Goal: Task Accomplishment & Management: Manage account settings

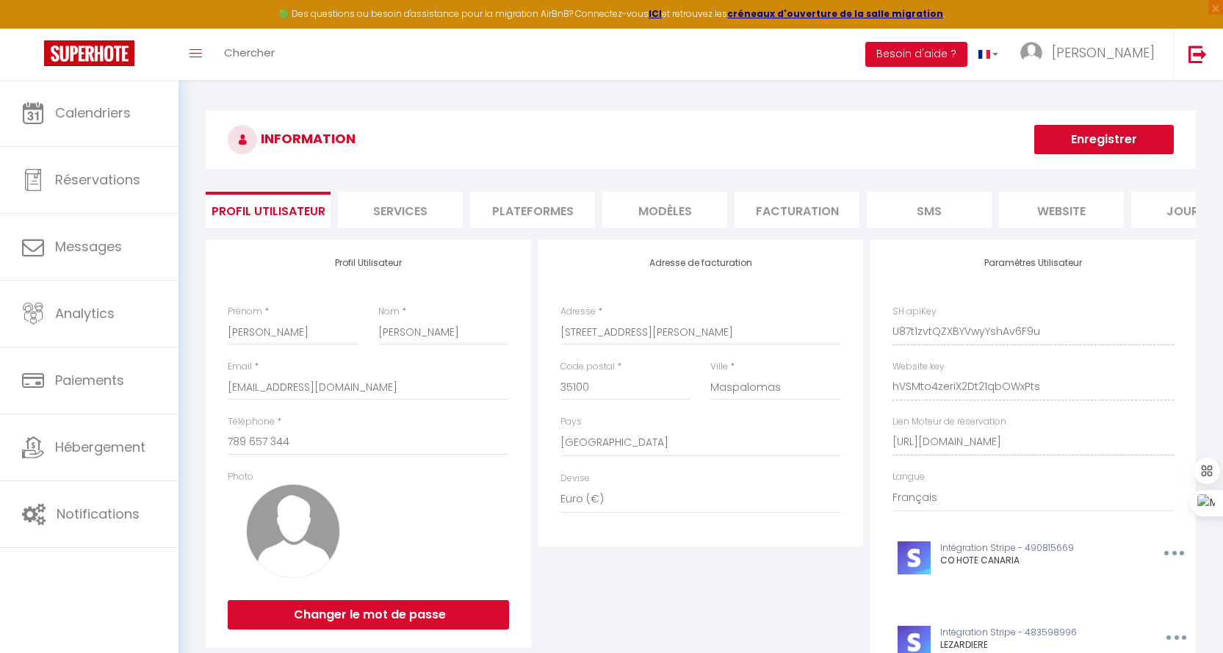
select select "201"
select select "28"
select select "fr"
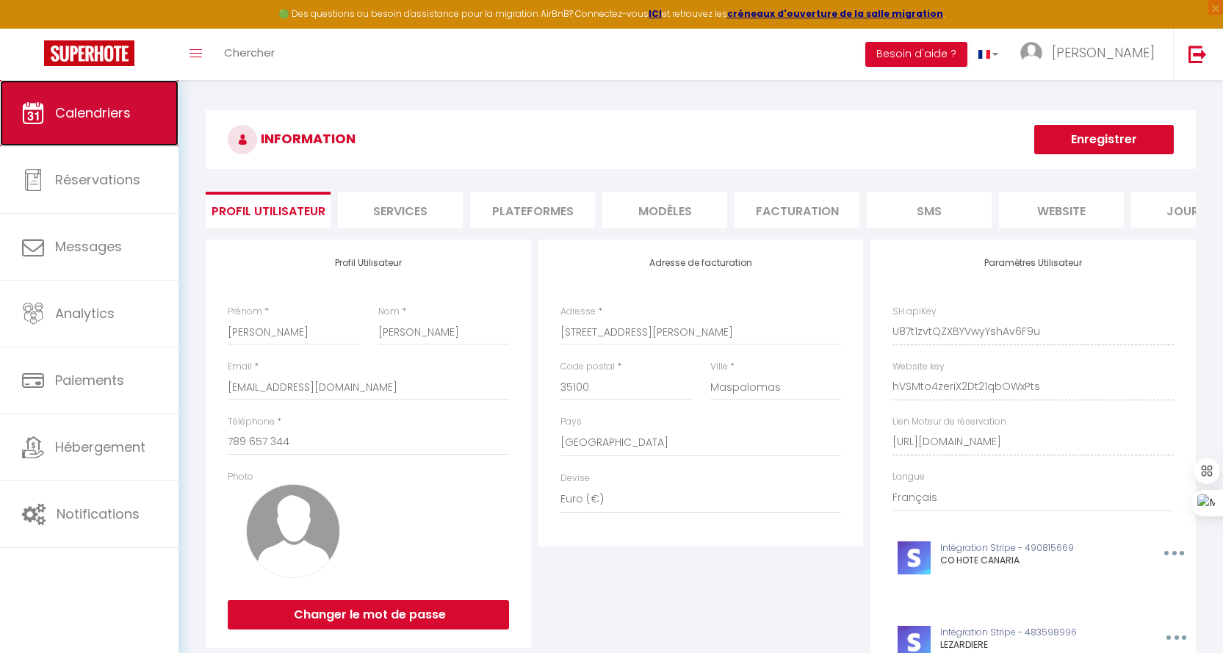
click at [98, 111] on span "Calendriers" at bounding box center [93, 113] width 76 height 18
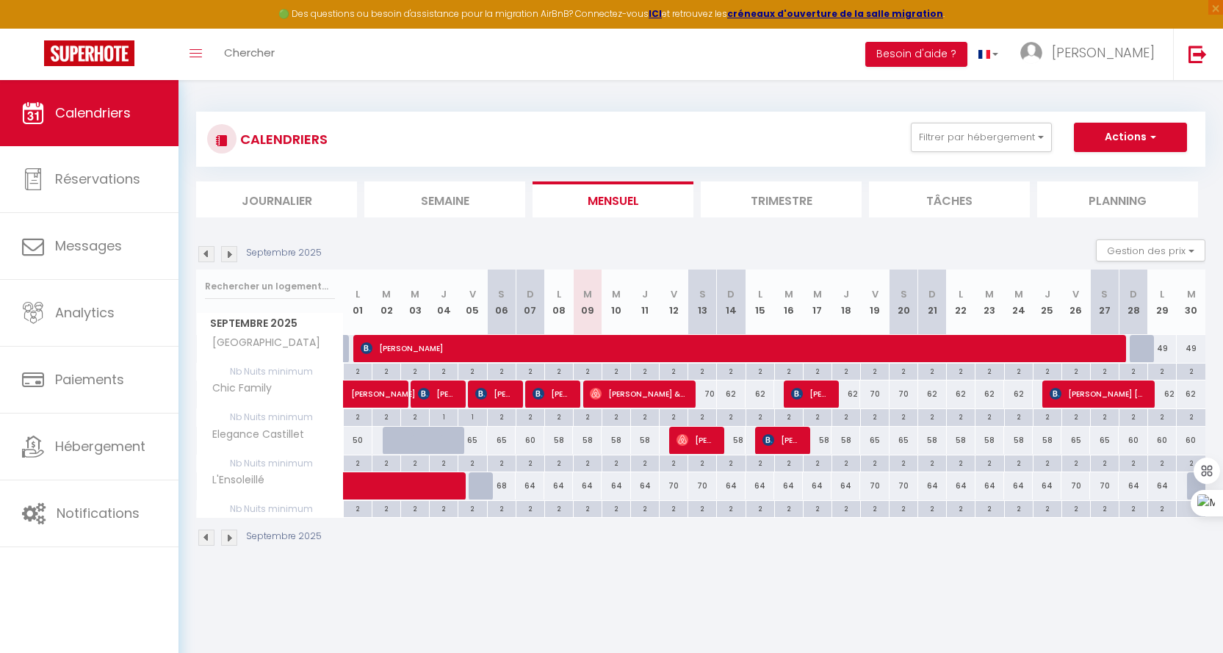
click at [585, 441] on div "58" at bounding box center [587, 440] width 29 height 27
type input "58"
type input "[DATE] Septembre 2025"
type input "Mer 10 Septembre 2025"
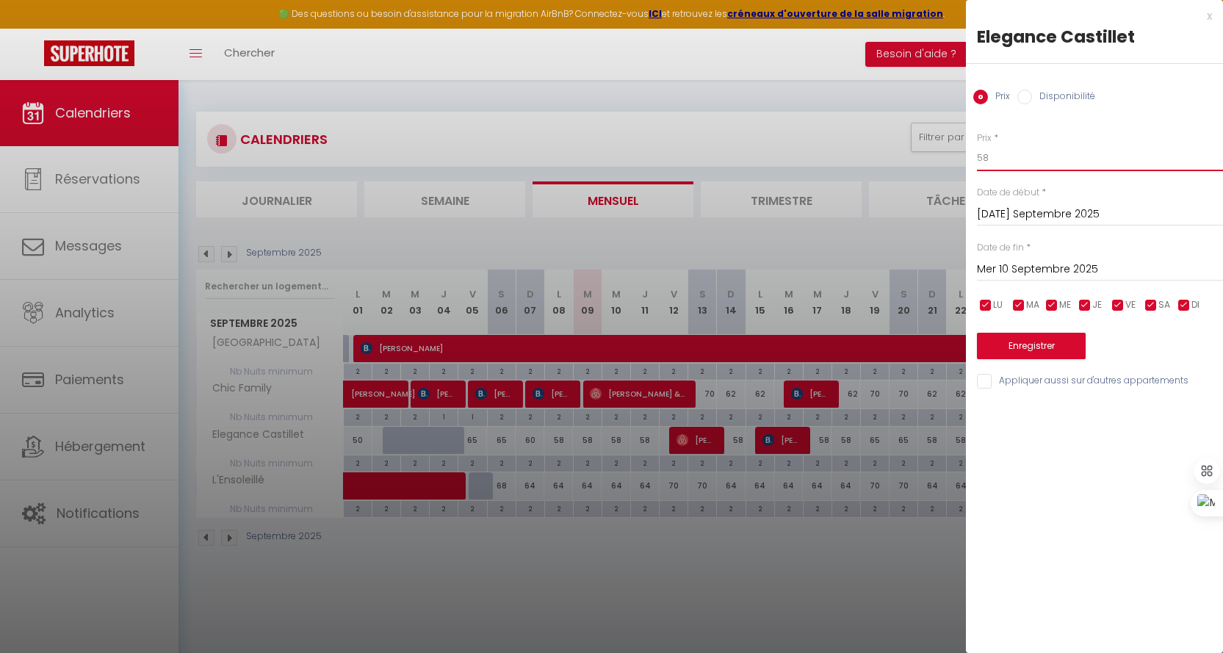
click at [1048, 145] on input "58" at bounding box center [1100, 158] width 246 height 26
type input "54"
click at [1044, 267] on input "Mer 10 Septembre 2025" at bounding box center [1100, 269] width 246 height 19
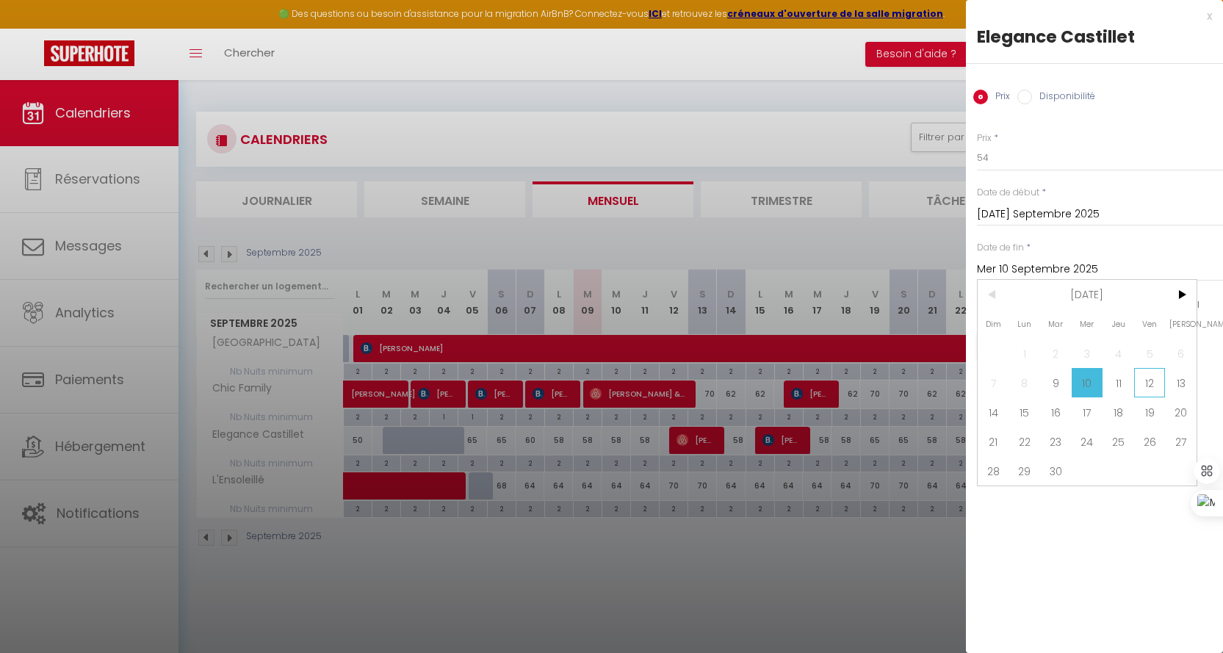
click at [1148, 386] on span "12" at bounding box center [1150, 382] width 32 height 29
type input "Ven 12 Septembre 2025"
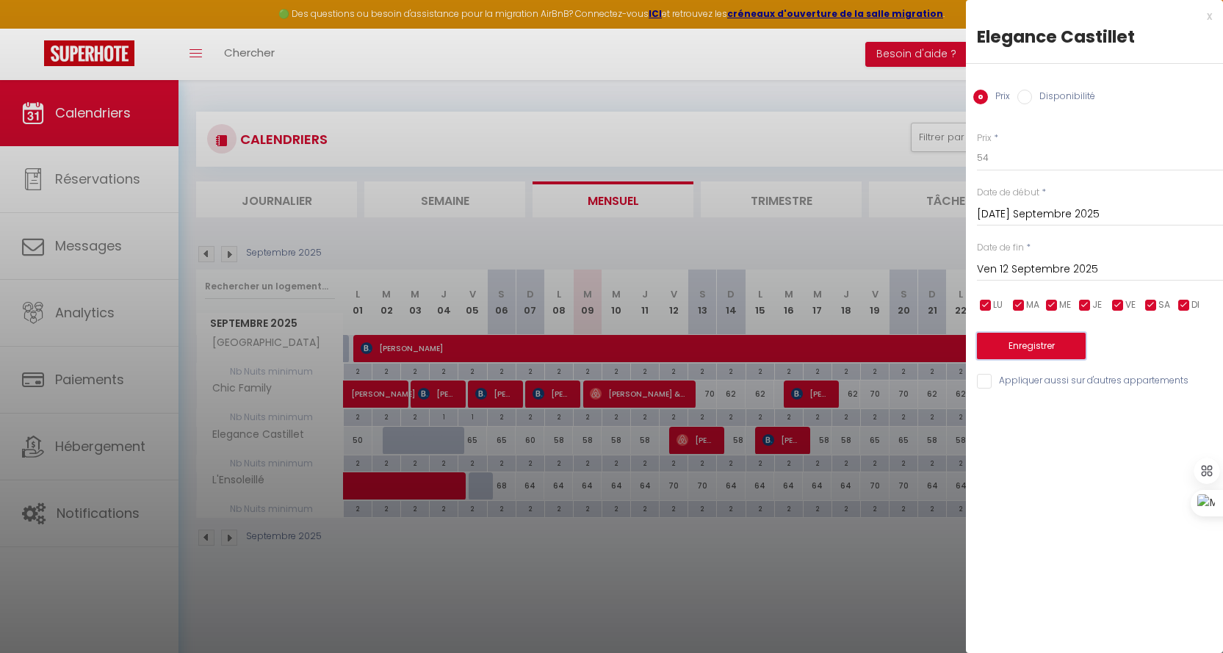
click at [1021, 345] on button "Enregistrer" at bounding box center [1031, 346] width 109 height 26
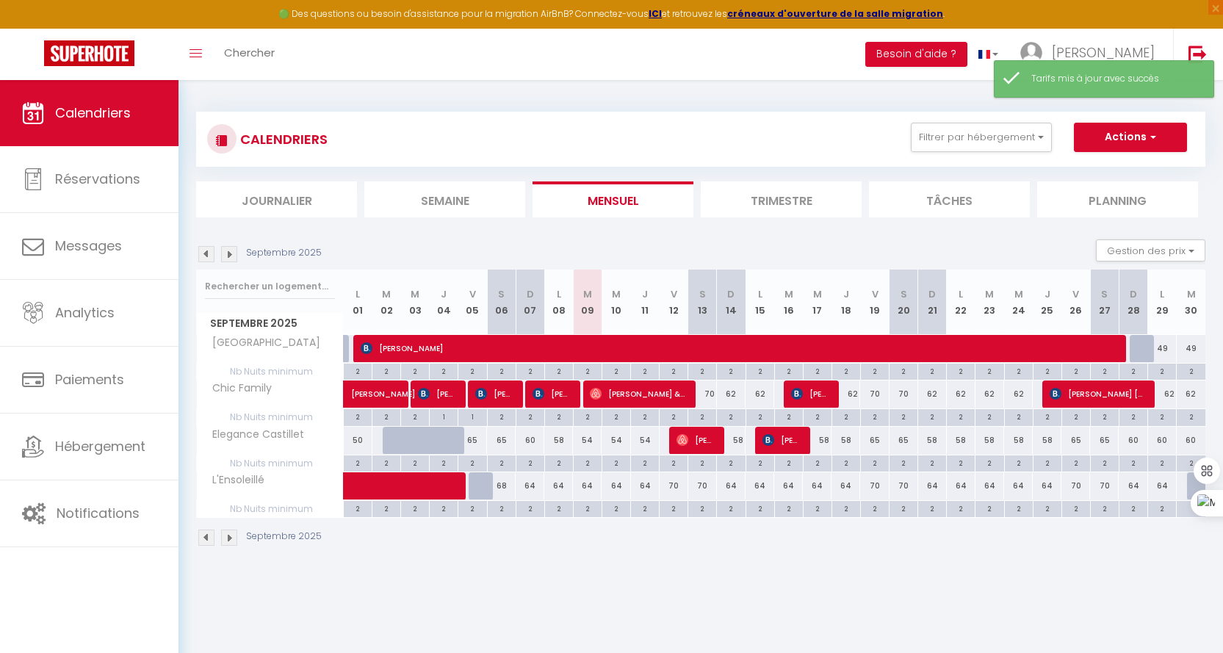
click at [818, 443] on div "58" at bounding box center [817, 440] width 29 height 27
type input "58"
type input "Mer 17 Septembre 2025"
type input "Jeu 18 Septembre 2025"
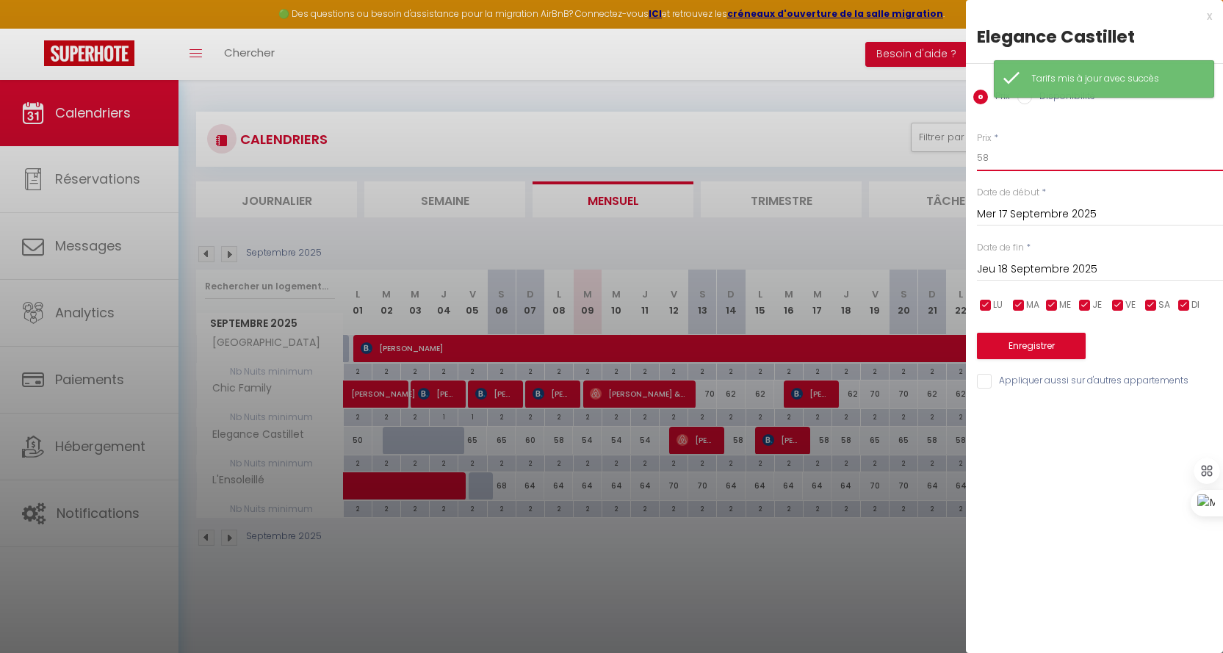
click at [1023, 163] on input "58" at bounding box center [1100, 158] width 246 height 26
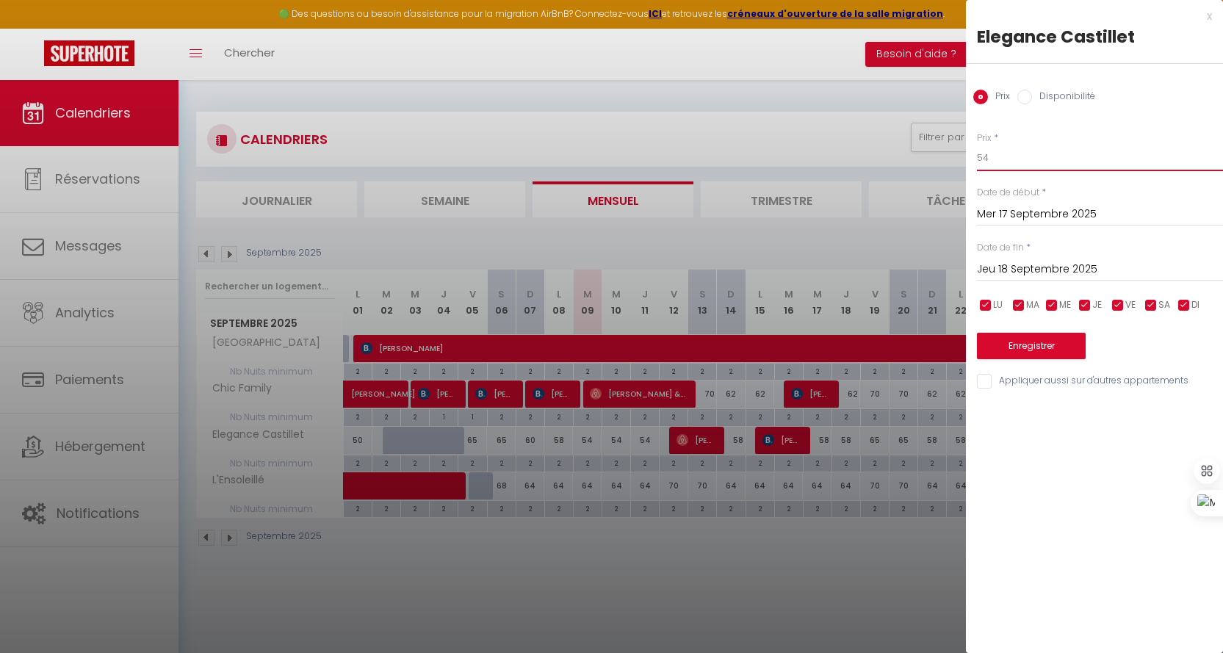
type input "54"
click at [1053, 266] on input "Jeu 18 Septembre 2025" at bounding box center [1100, 269] width 246 height 19
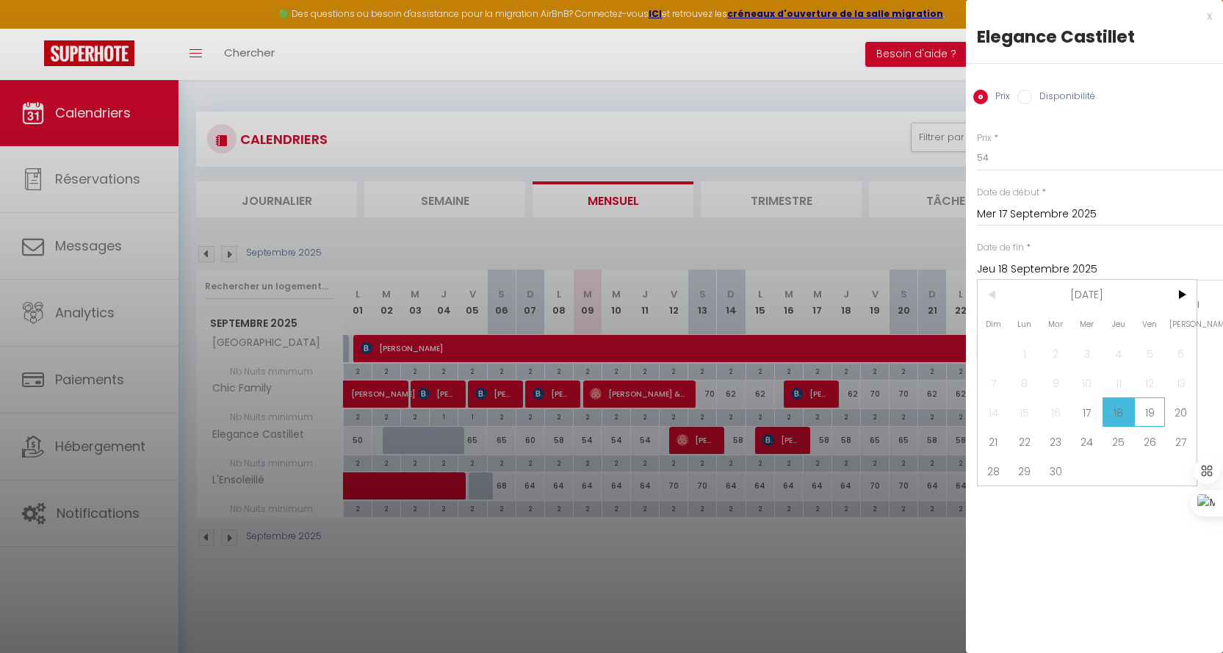
click at [1154, 411] on span "19" at bounding box center [1150, 411] width 32 height 29
type input "Ven 19 Septembre 2025"
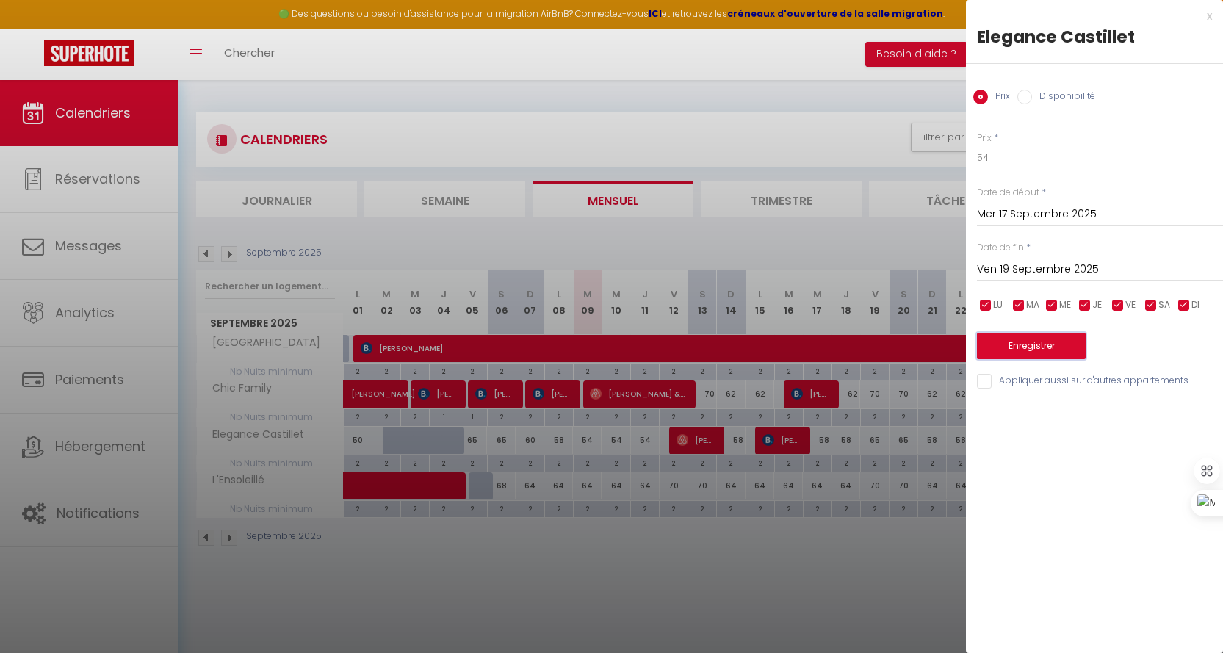
click at [1026, 347] on button "Enregistrer" at bounding box center [1031, 346] width 109 height 26
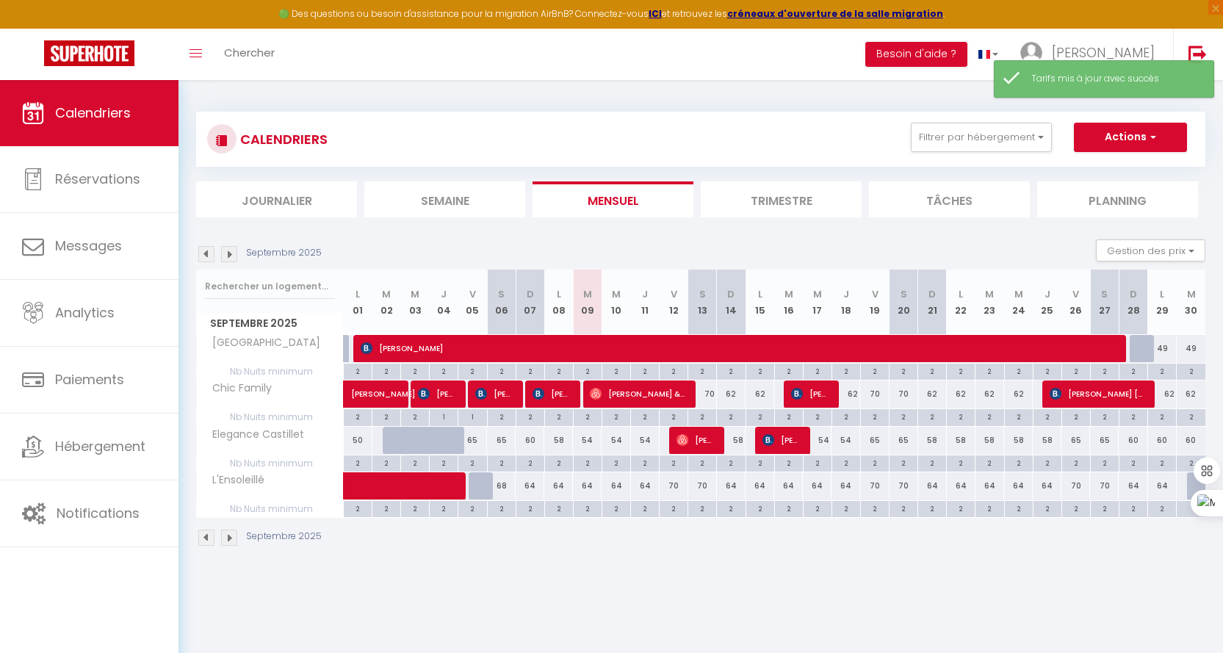
click at [527, 487] on div "64" at bounding box center [530, 485] width 29 height 27
type input "64"
type input "Dim 07 Septembre 2025"
type input "Lun 08 Septembre 2025"
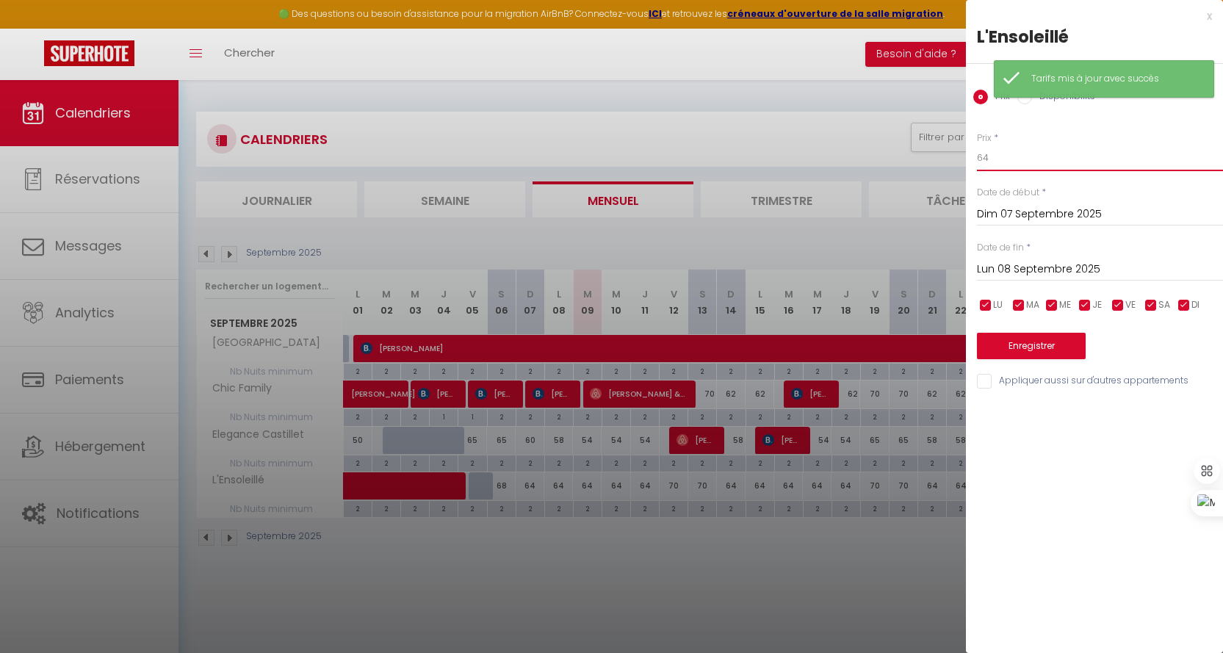
click at [1026, 156] on input "64" at bounding box center [1100, 158] width 246 height 26
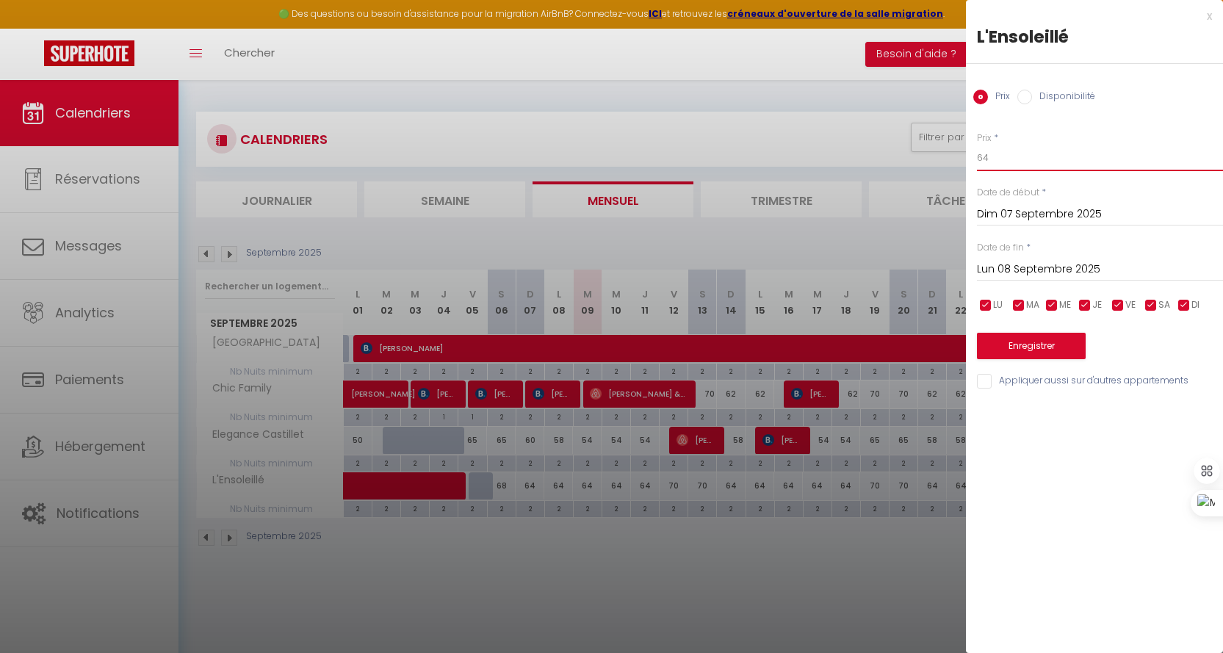
type input "6"
type input "58"
click at [1046, 269] on input "Lun 08 Septembre 2025" at bounding box center [1100, 269] width 246 height 19
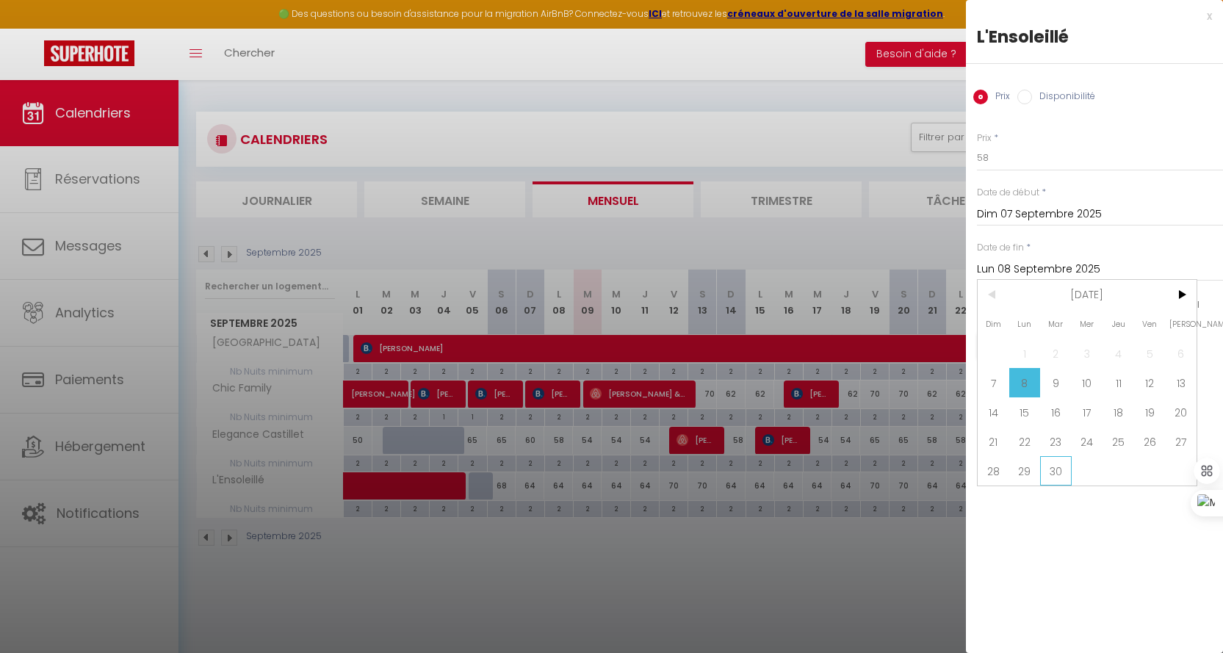
click at [1063, 476] on span "30" at bounding box center [1056, 470] width 32 height 29
type input "[DATE] Septembre 2025"
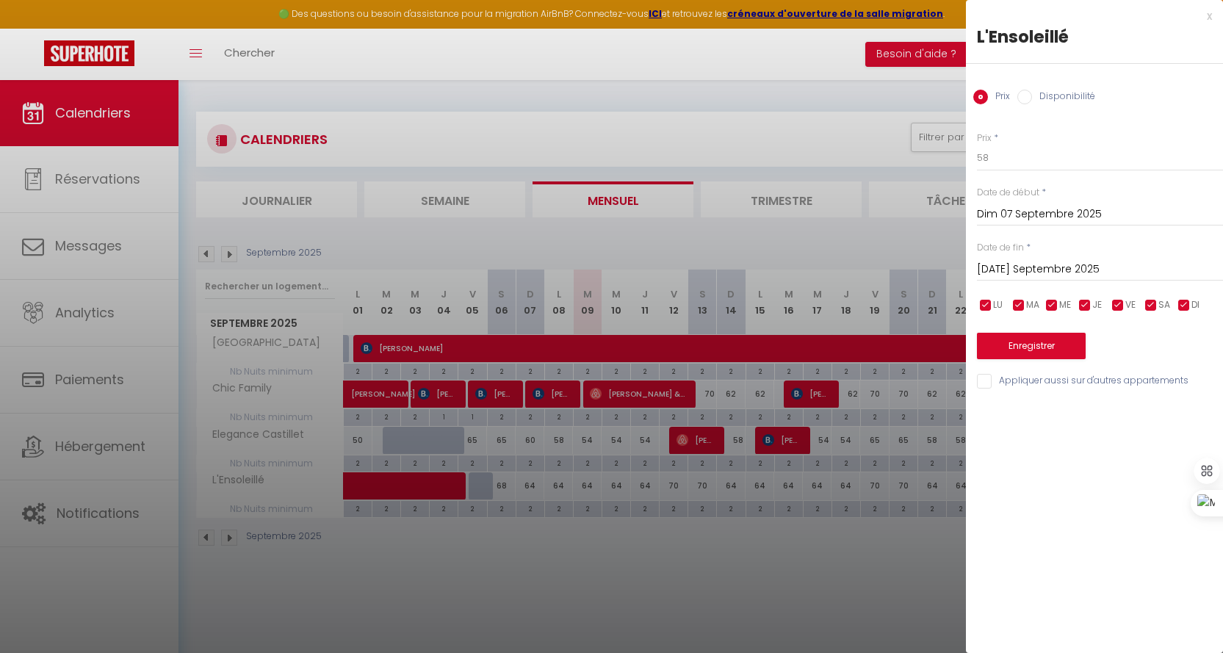
click at [1122, 300] on input "checkbox" at bounding box center [1118, 305] width 15 height 15
checkbox input "false"
click at [1153, 306] on input "checkbox" at bounding box center [1151, 305] width 15 height 15
checkbox input "false"
drag, startPoint x: 1070, startPoint y: 344, endPoint x: 1017, endPoint y: 364, distance: 56.5
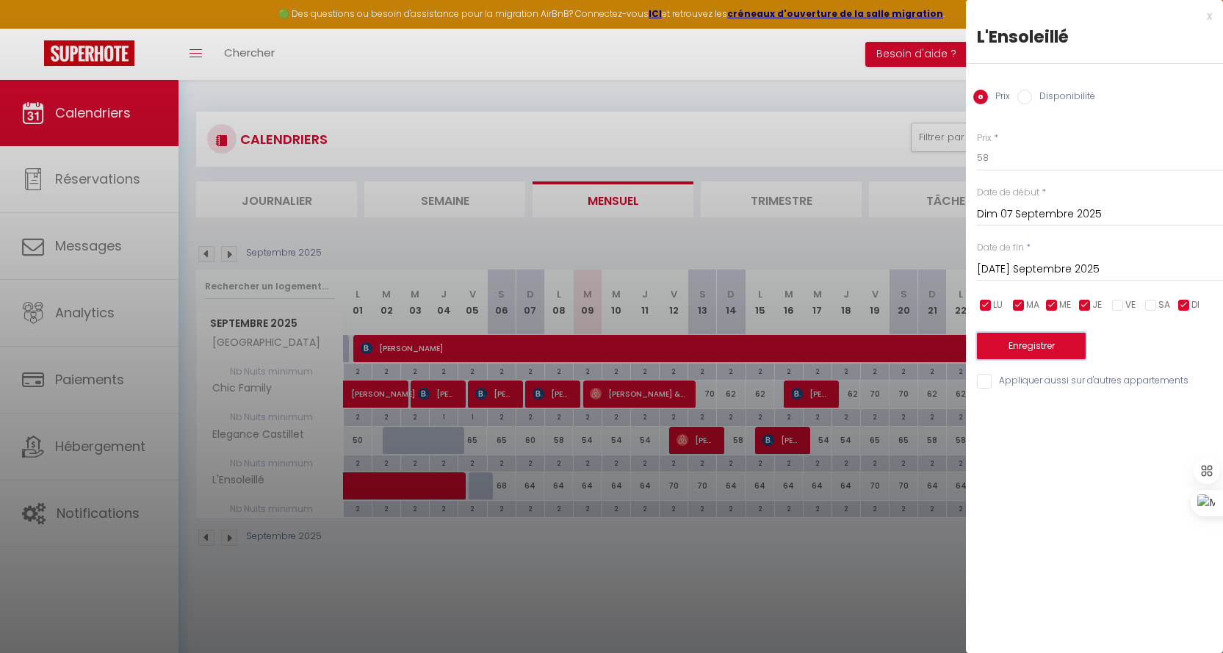
click at [1069, 345] on button "Enregistrer" at bounding box center [1031, 346] width 109 height 26
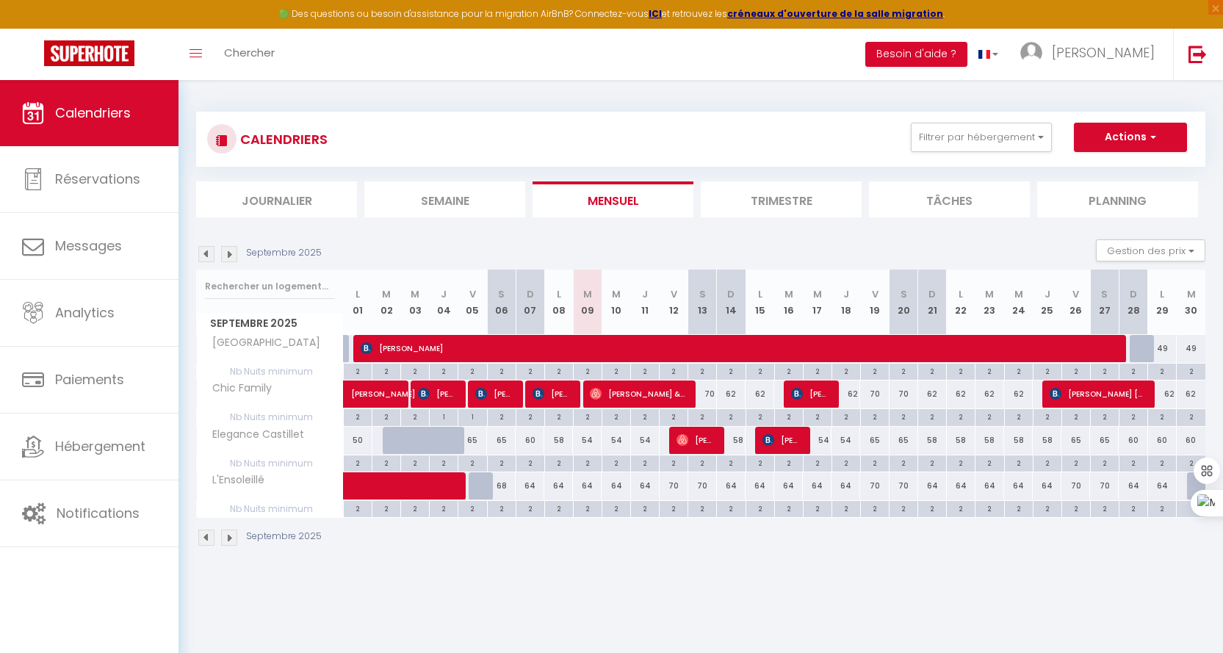
click at [586, 448] on div "54" at bounding box center [587, 440] width 29 height 27
type input "54"
type input "[DATE] Septembre 2025"
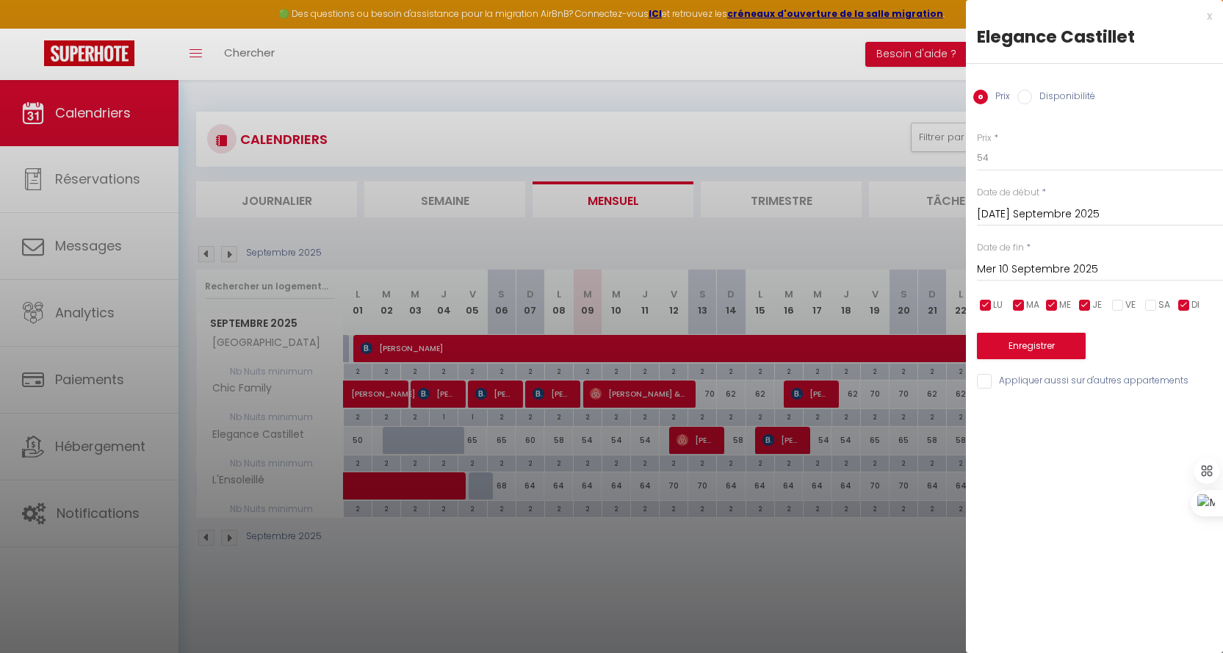
click at [1016, 275] on input "Mer 10 Septembre 2025" at bounding box center [1100, 269] width 246 height 19
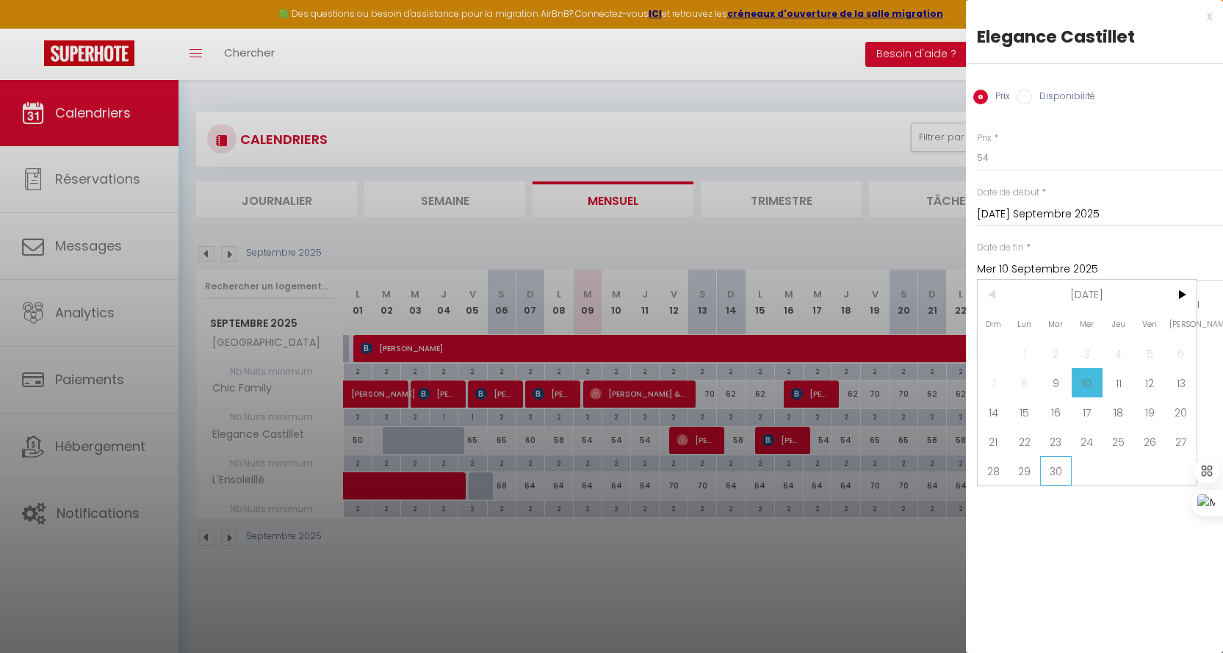
click at [1065, 468] on span "30" at bounding box center [1056, 470] width 32 height 29
type input "[DATE] Septembre 2025"
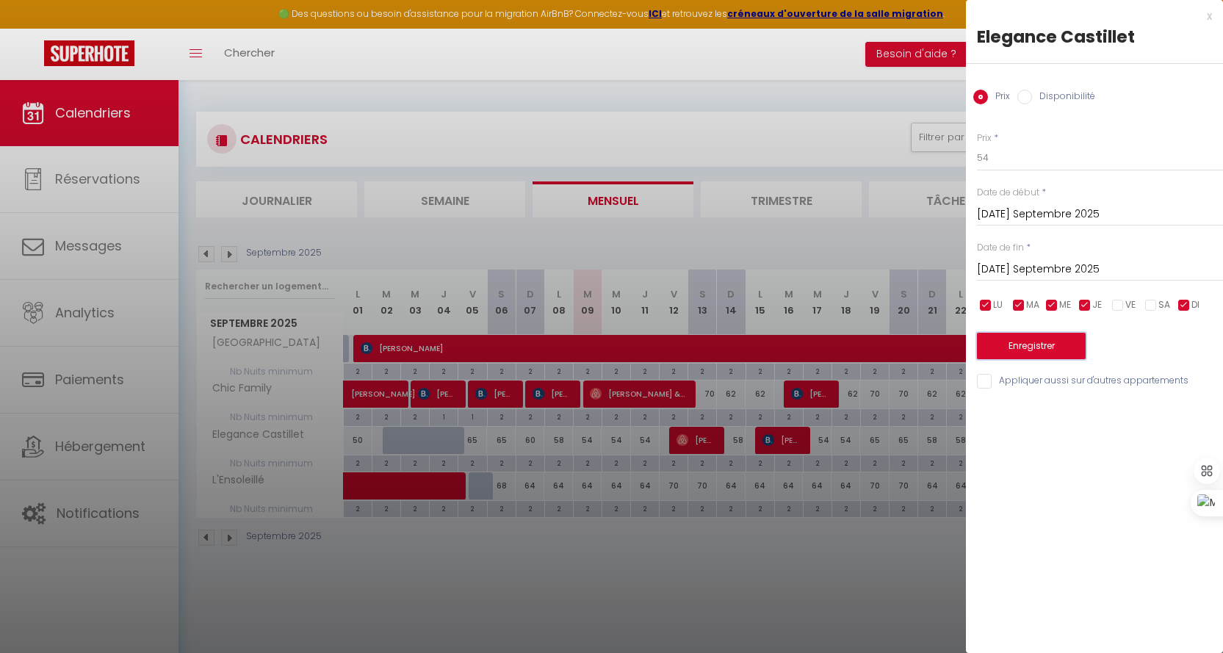
click at [1045, 343] on button "Enregistrer" at bounding box center [1031, 346] width 109 height 26
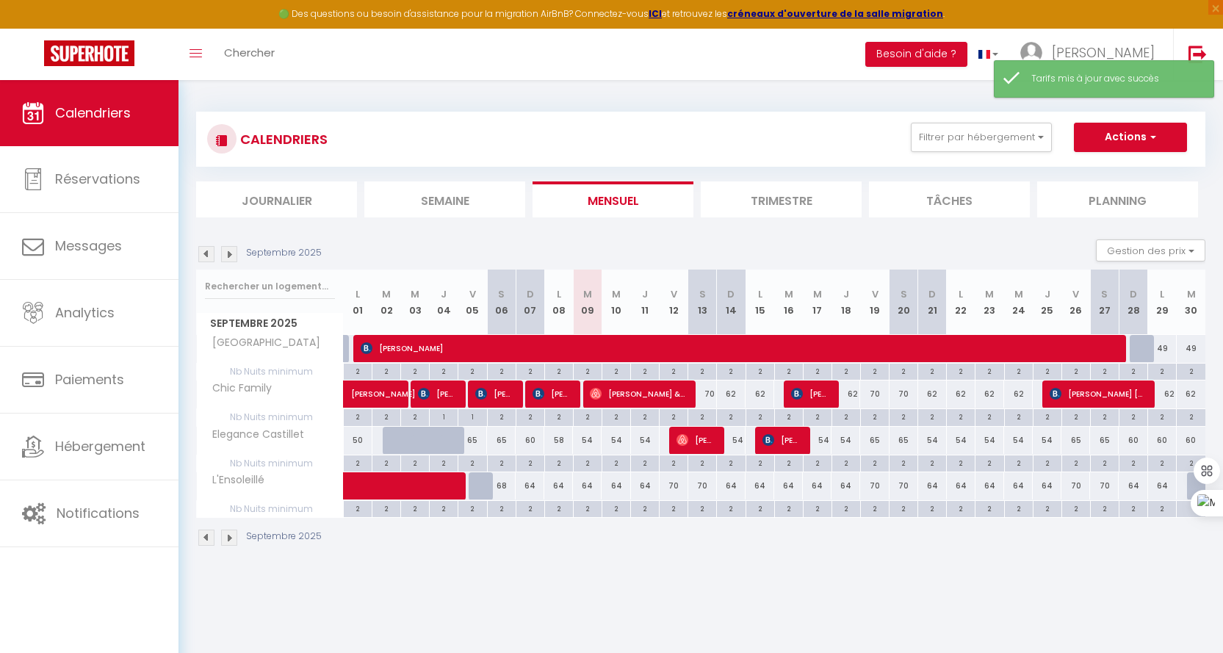
click at [588, 488] on div "64" at bounding box center [587, 485] width 29 height 27
type input "64"
type input "[DATE] Septembre 2025"
type input "Mer 10 Septembre 2025"
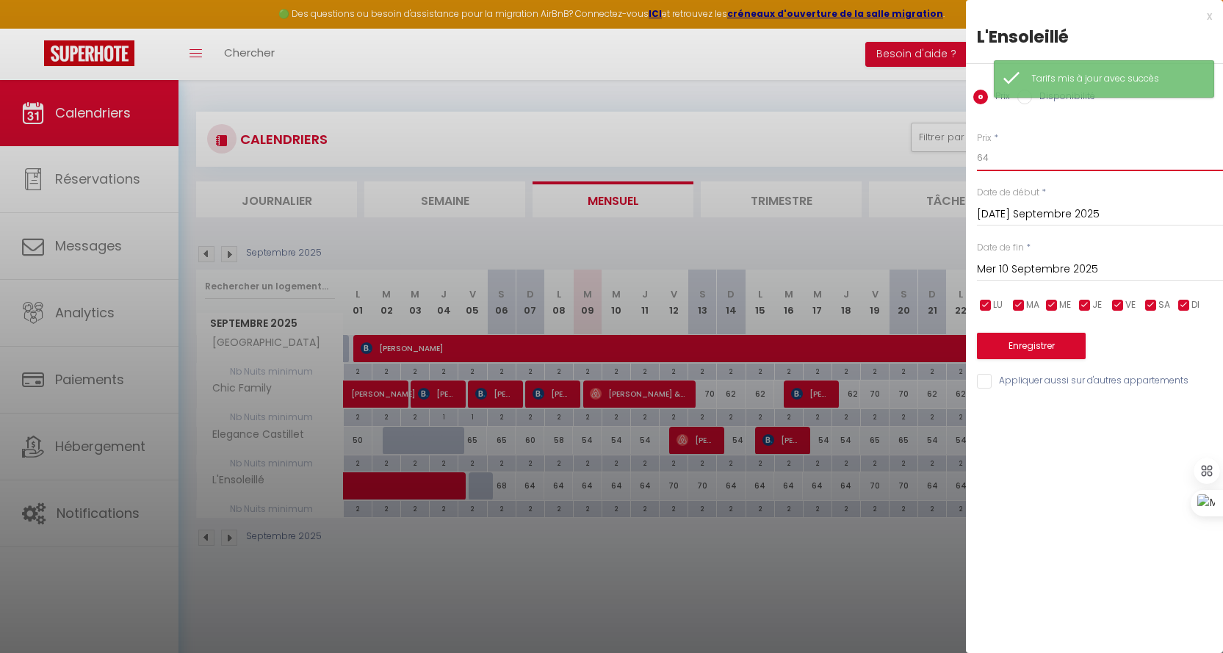
click at [1028, 158] on input "64" at bounding box center [1100, 158] width 246 height 26
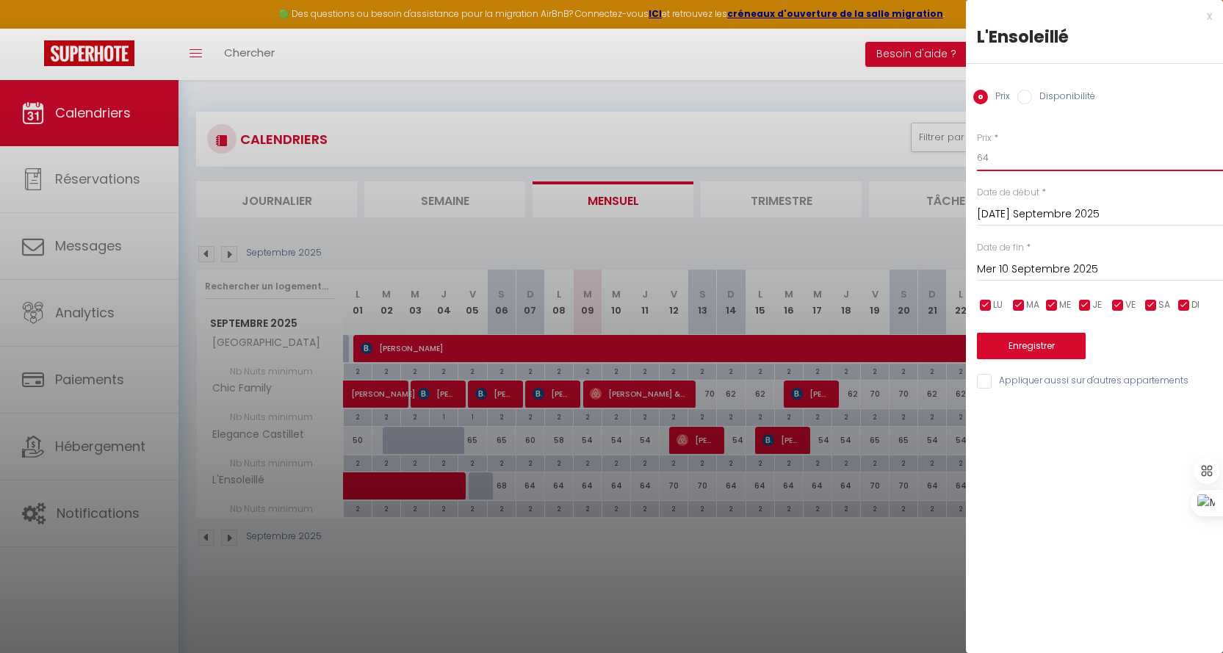
type input "6"
type input "58"
drag, startPoint x: 1017, startPoint y: 268, endPoint x: 1061, endPoint y: 284, distance: 47.6
click at [1017, 268] on input "Mer 10 Septembre 2025" at bounding box center [1100, 269] width 246 height 19
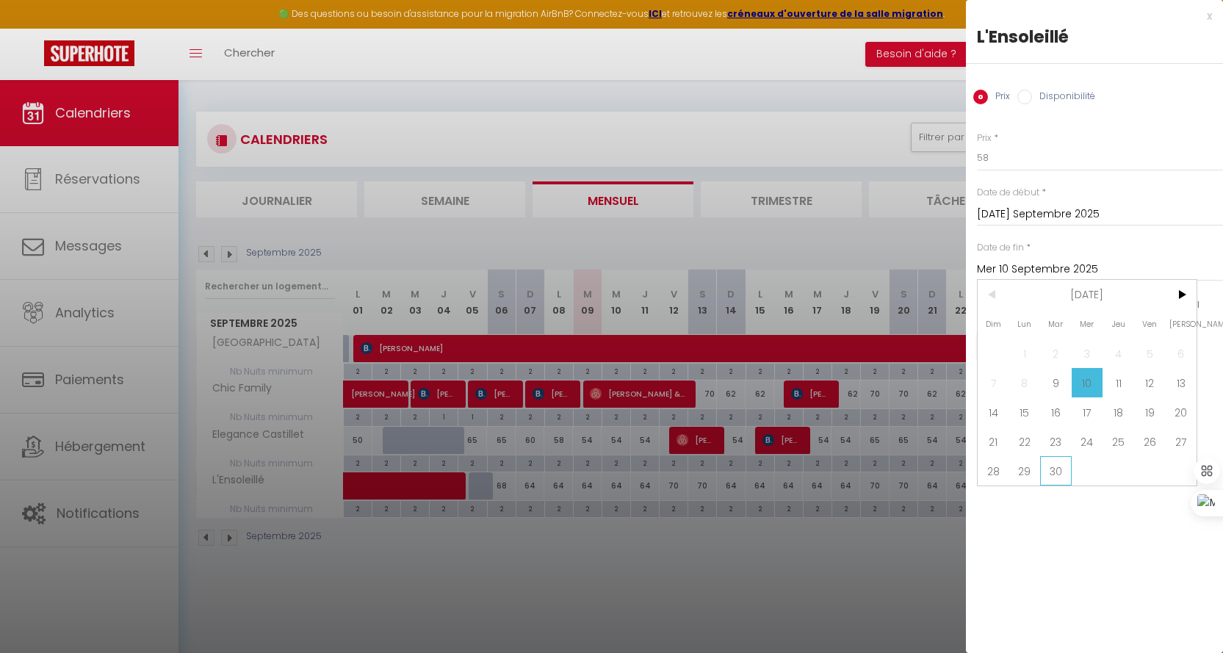
click at [1052, 475] on span "30" at bounding box center [1056, 470] width 32 height 29
type input "[DATE] Septembre 2025"
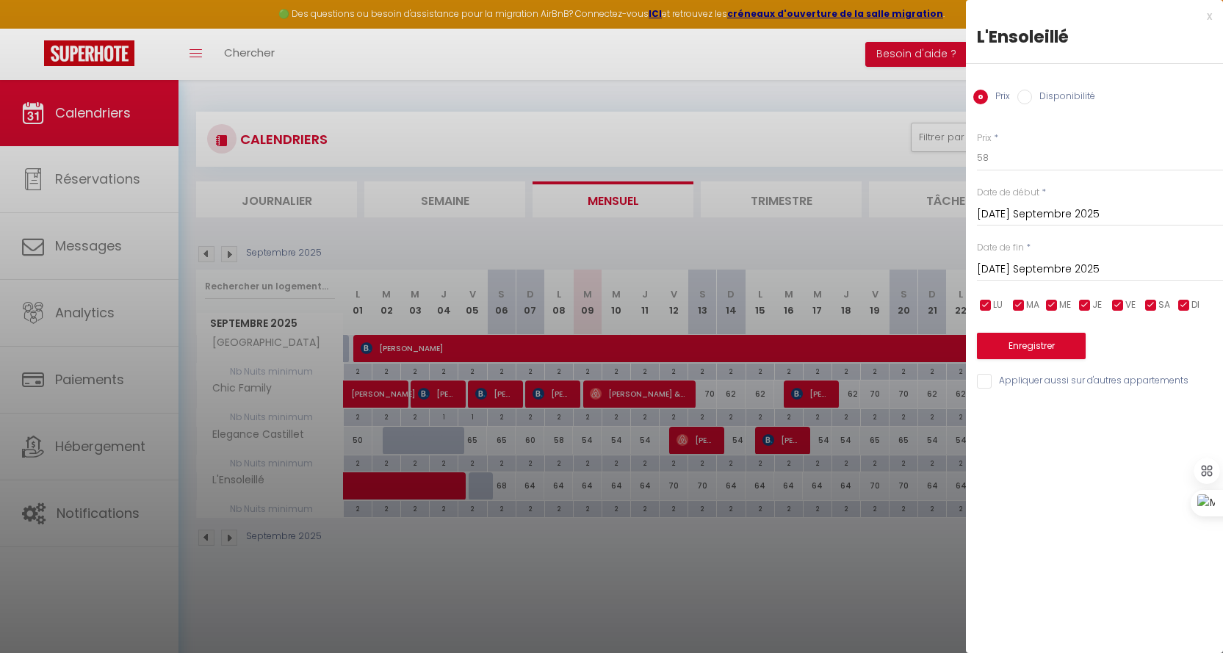
click at [1120, 306] on input "checkbox" at bounding box center [1118, 305] width 15 height 15
checkbox input "false"
click at [1152, 306] on input "checkbox" at bounding box center [1151, 305] width 15 height 15
checkbox input "false"
click at [1021, 357] on button "Enregistrer" at bounding box center [1031, 346] width 109 height 26
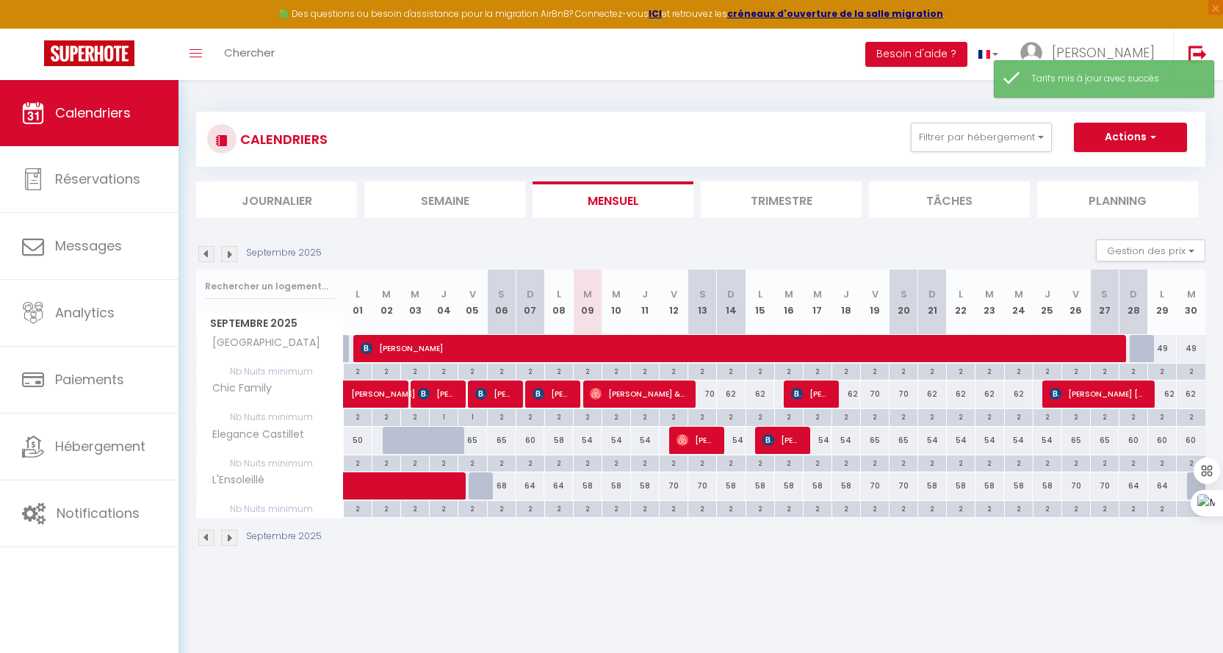
click at [674, 491] on div "70" at bounding box center [674, 485] width 29 height 27
type input "70"
type input "Ven 12 Septembre 2025"
type input "[PERSON_NAME] 13 Septembre 2025"
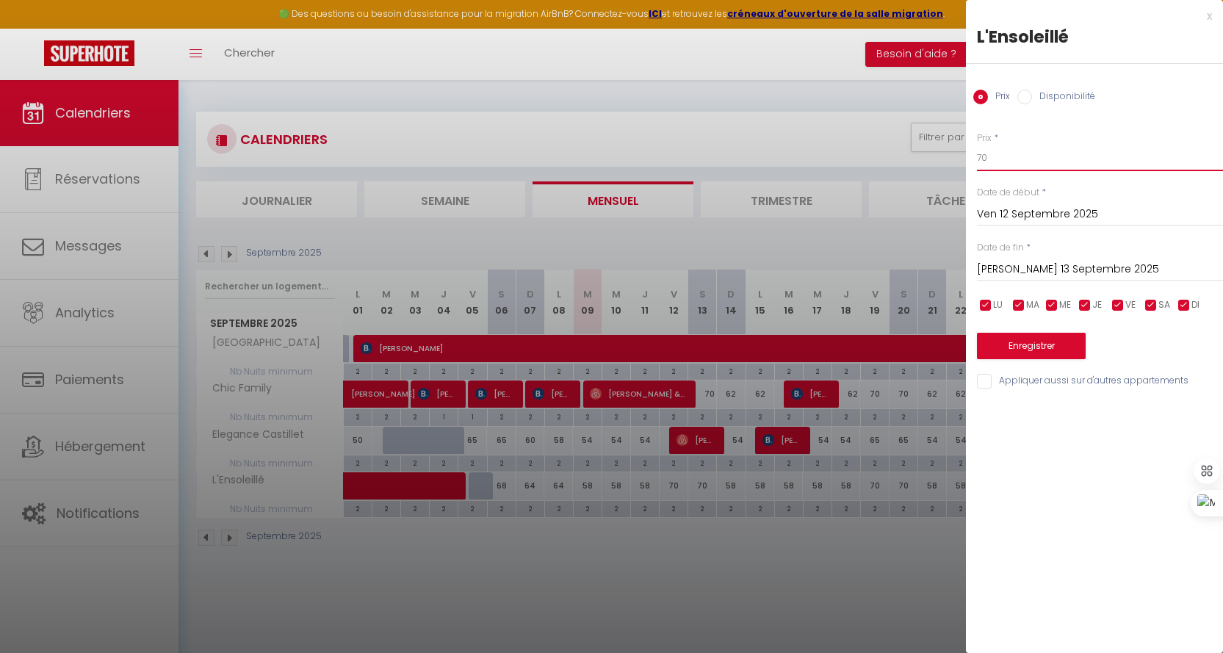
click at [1047, 152] on input "70" at bounding box center [1100, 158] width 246 height 26
type input "7"
type input "65"
click at [1060, 267] on input "[PERSON_NAME] 13 Septembre 2025" at bounding box center [1100, 269] width 246 height 19
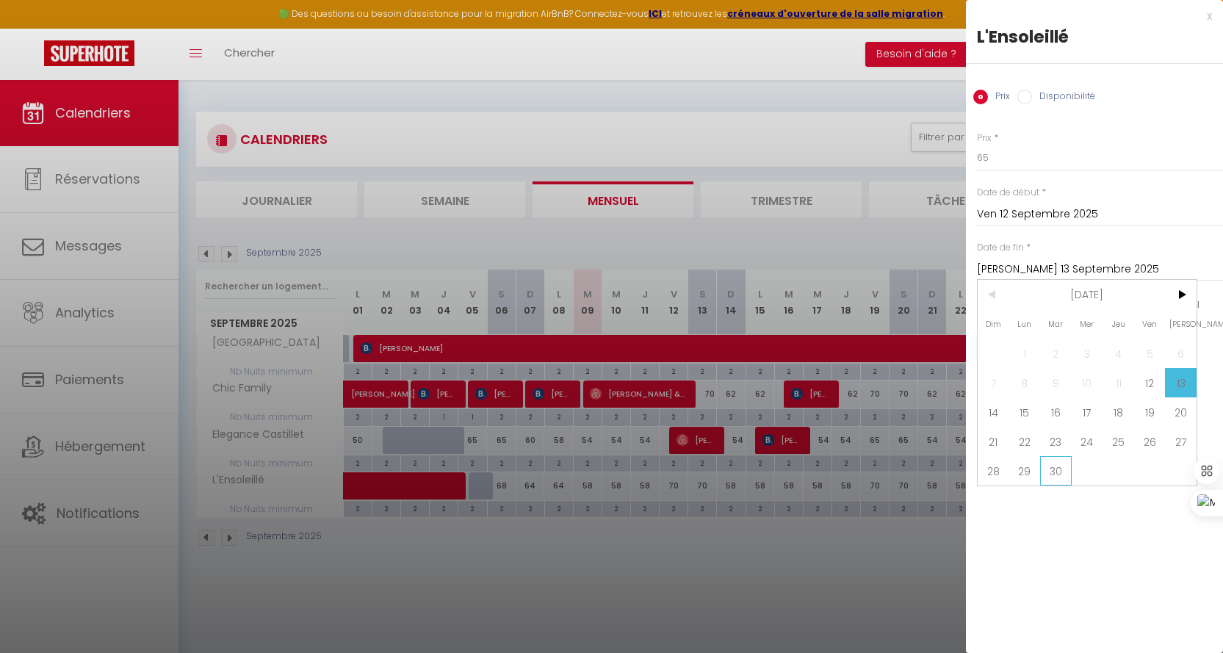
click at [1053, 472] on span "30" at bounding box center [1056, 470] width 32 height 29
type input "[DATE] Septembre 2025"
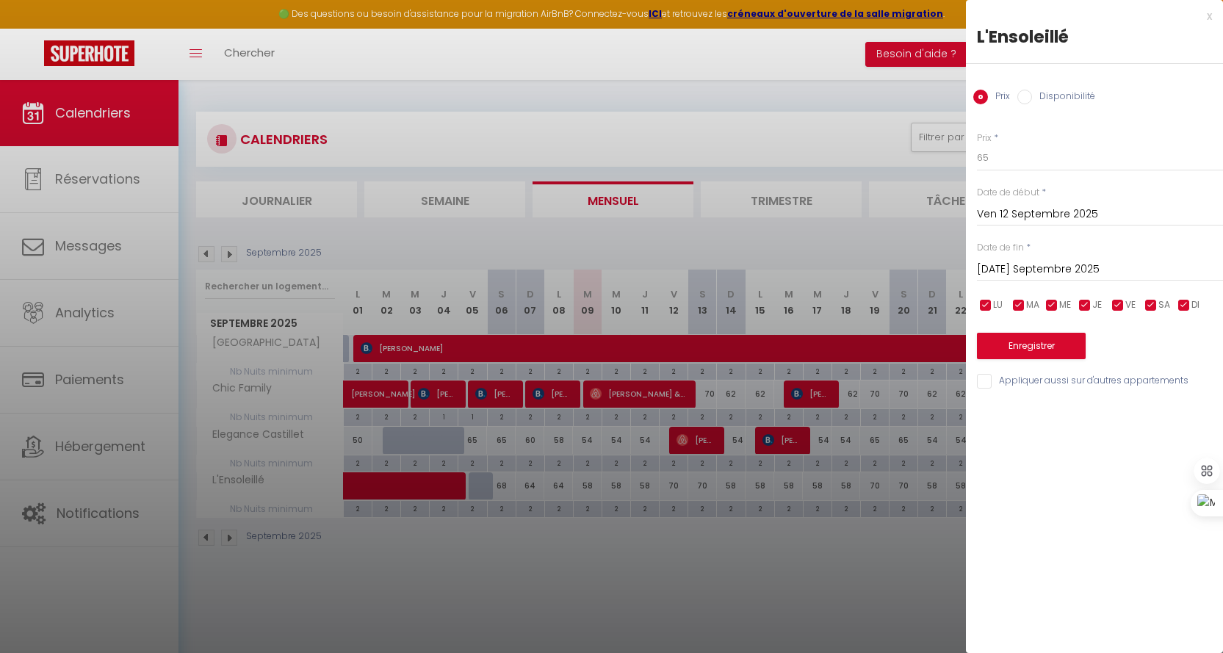
click at [1119, 308] on input "checkbox" at bounding box center [1118, 305] width 15 height 15
checkbox input "false"
click at [1151, 300] on input "checkbox" at bounding box center [1151, 305] width 15 height 15
checkbox input "false"
click at [1038, 354] on button "Enregistrer" at bounding box center [1031, 346] width 109 height 26
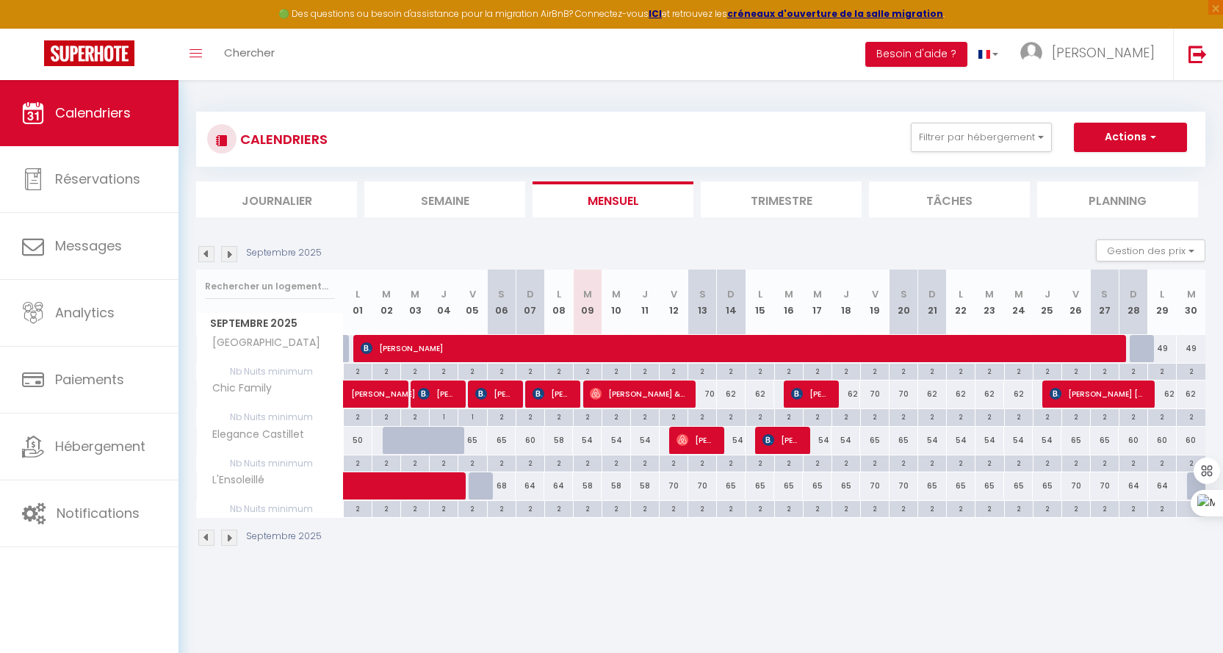
click at [588, 485] on div "58" at bounding box center [587, 485] width 29 height 27
type input "58"
type input "[DATE] Septembre 2025"
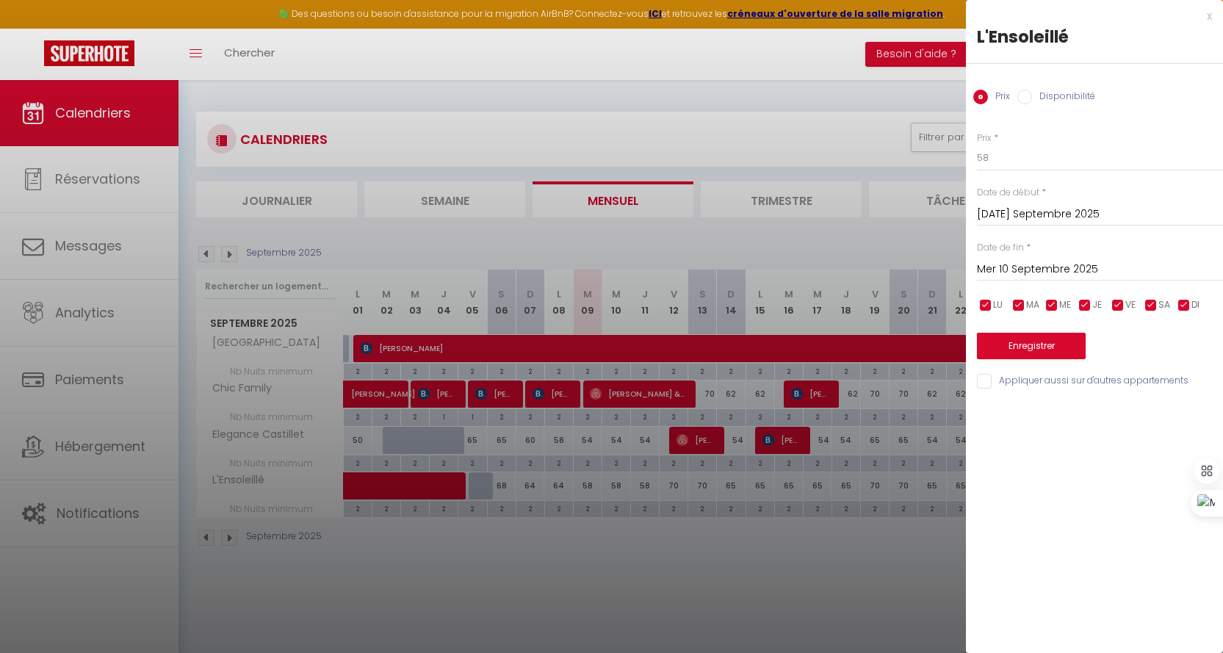
click at [1012, 259] on div "Mer 10 Septembre 2025 < [DATE] > Dim Lun Mar Mer Jeu Ven Sam 1 2 3 4 5 6 7 8 9 …" at bounding box center [1100, 268] width 246 height 26
click at [1027, 264] on input "Mer 10 Septembre 2025" at bounding box center [1100, 269] width 246 height 19
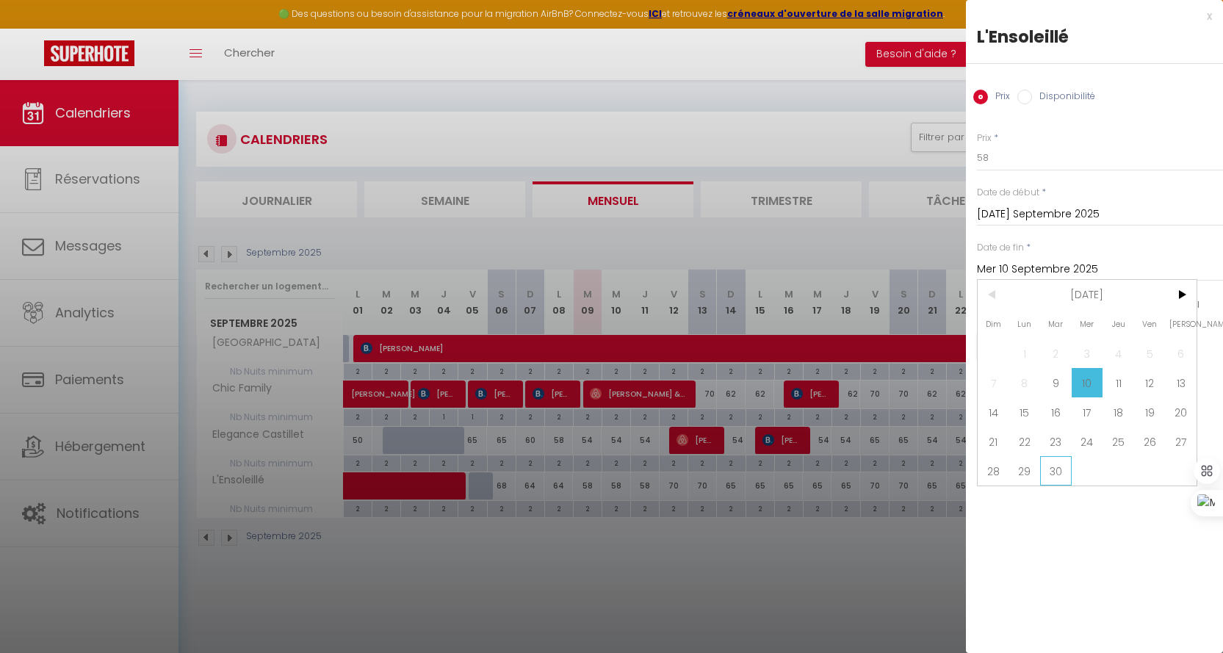
click at [1056, 477] on span "30" at bounding box center [1056, 470] width 32 height 29
type input "[DATE] Septembre 2025"
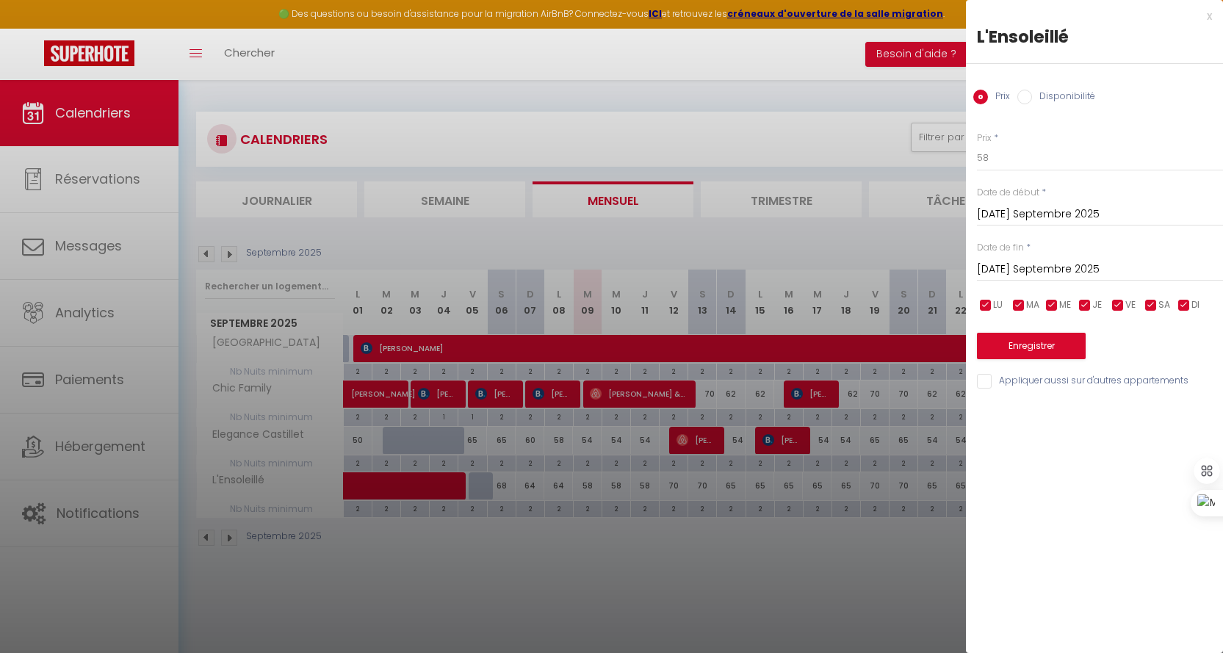
click at [1116, 308] on input "checkbox" at bounding box center [1118, 305] width 15 height 15
checkbox input "false"
click at [1163, 312] on span "SA" at bounding box center [1164, 305] width 12 height 14
click at [1147, 308] on input "checkbox" at bounding box center [1151, 305] width 15 height 15
click at [1149, 309] on input "checkbox" at bounding box center [1151, 305] width 15 height 15
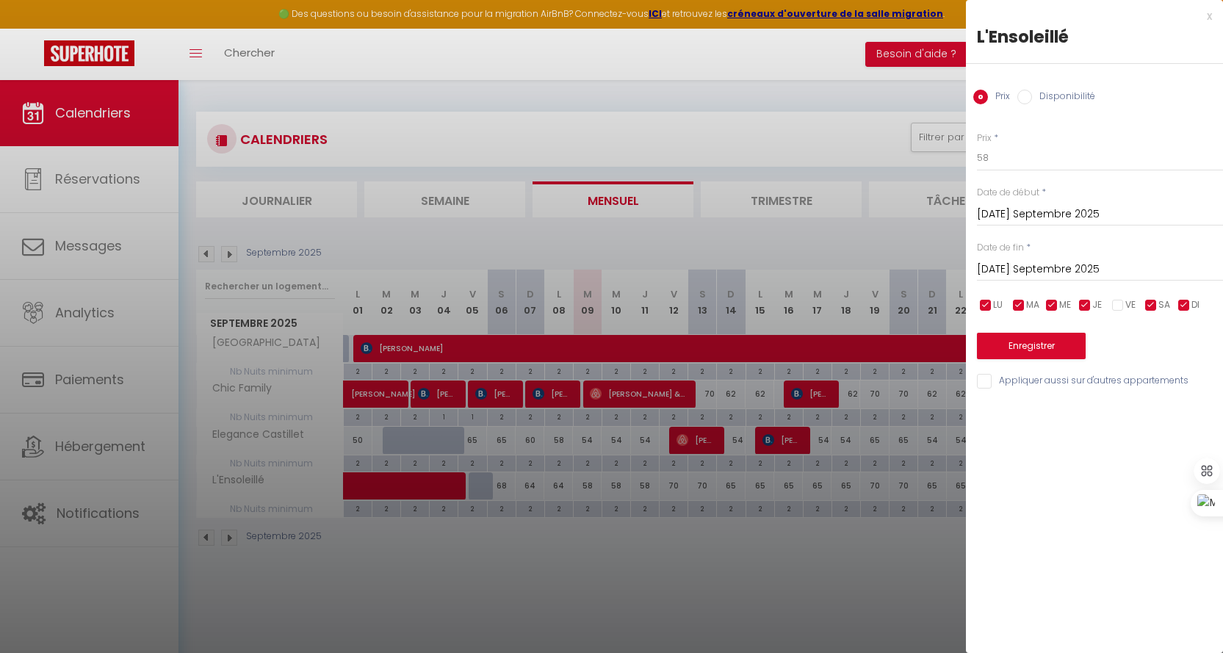
checkbox input "false"
click at [1074, 333] on button "Enregistrer" at bounding box center [1031, 346] width 109 height 26
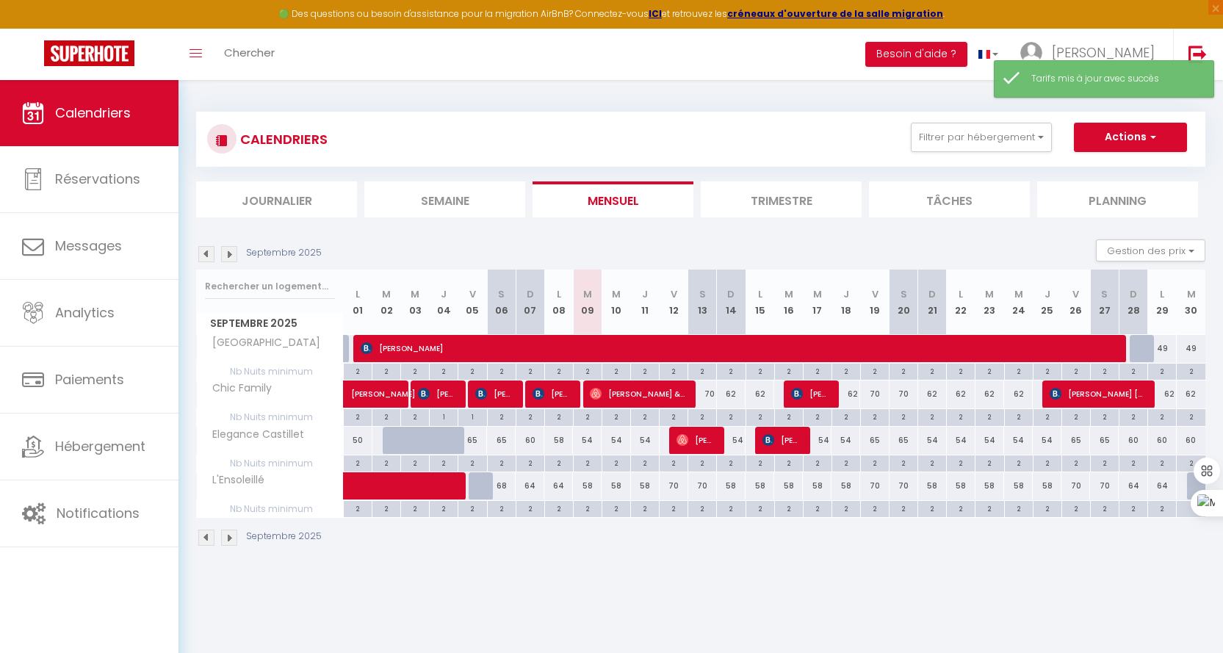
click at [678, 478] on div "70" at bounding box center [674, 485] width 29 height 27
type input "70"
type input "Ven 12 Septembre 2025"
type input "[PERSON_NAME] 13 Septembre 2025"
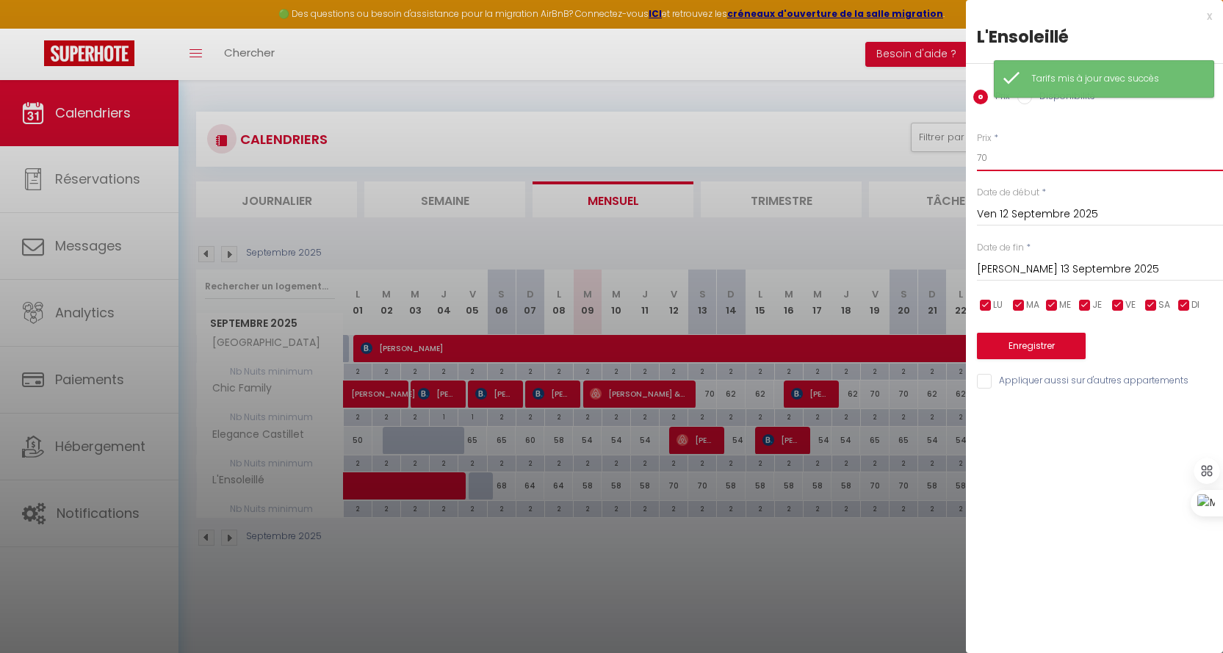
click at [1037, 148] on input "70" at bounding box center [1100, 158] width 246 height 26
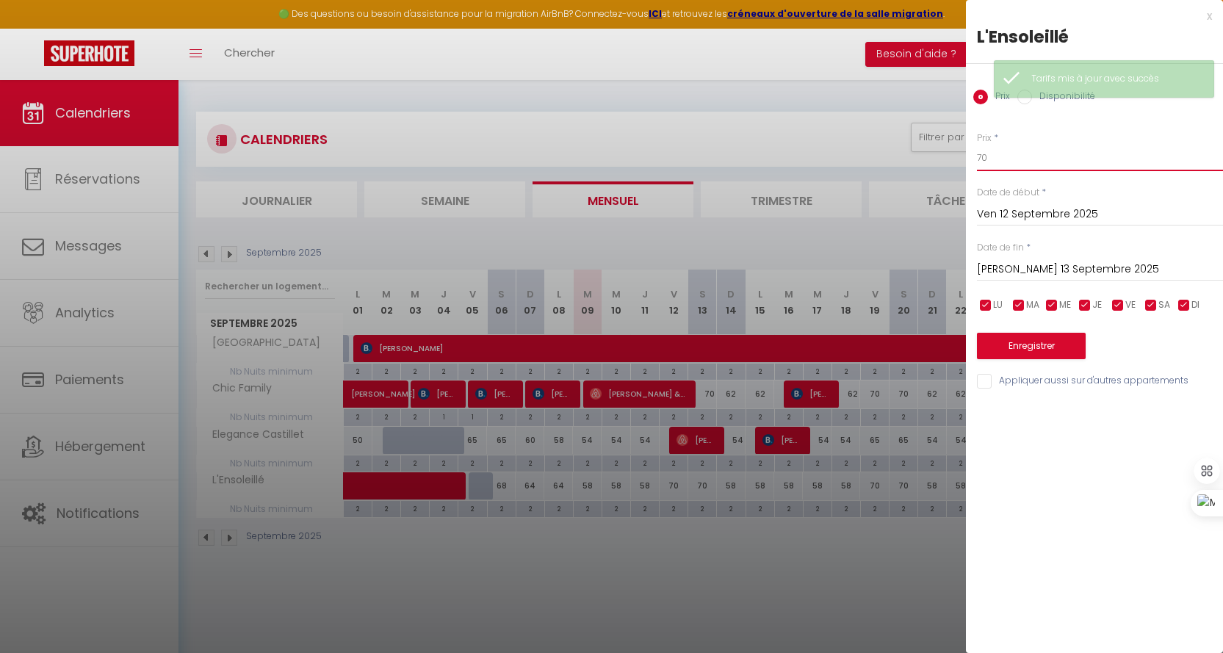
type input "7"
type input "64"
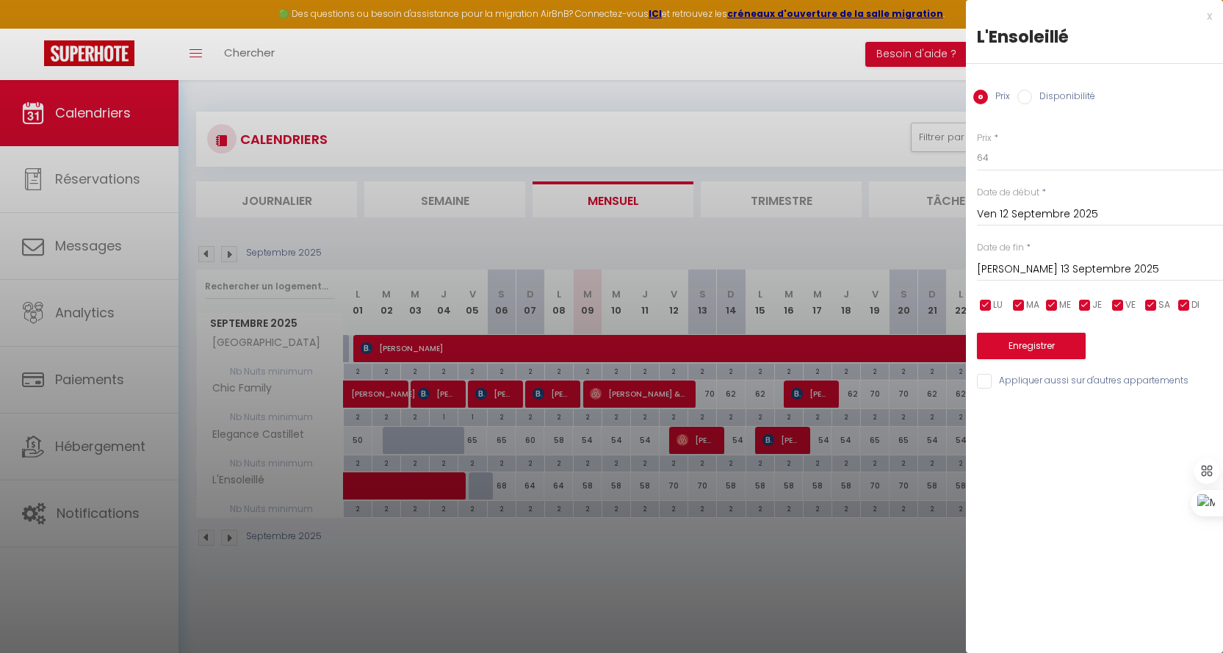
click at [1067, 276] on input "[PERSON_NAME] 13 Septembre 2025" at bounding box center [1100, 269] width 246 height 19
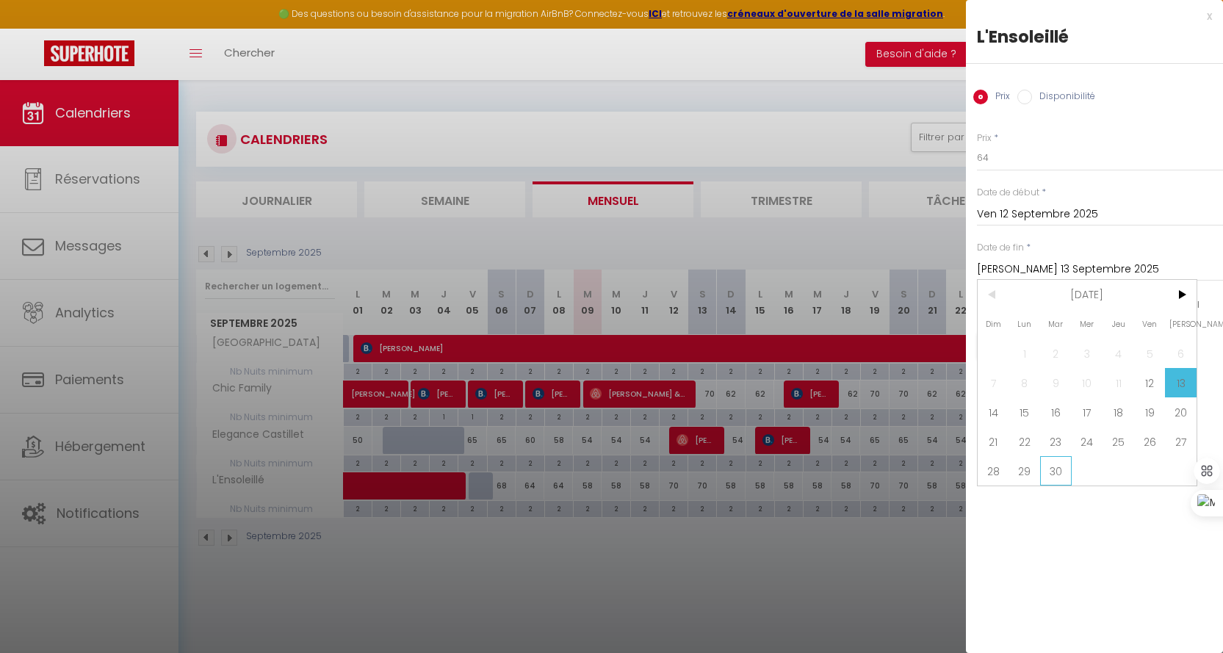
click at [1053, 469] on span "30" at bounding box center [1056, 470] width 32 height 29
type input "[DATE] Septembre 2025"
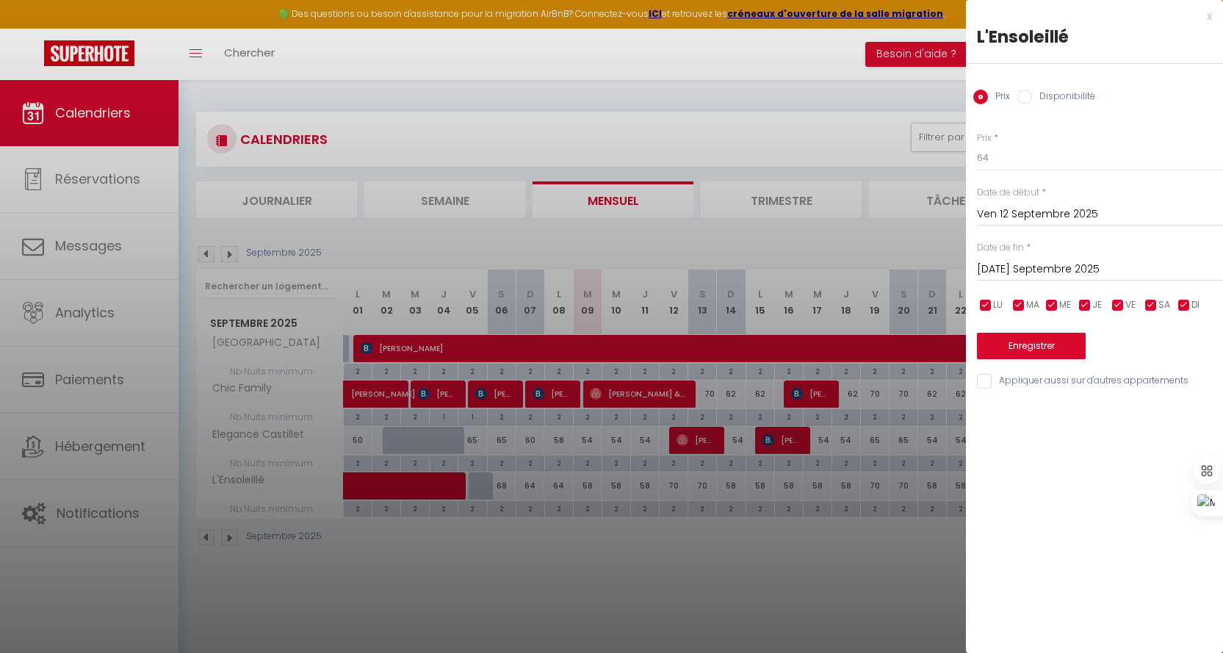
click at [984, 310] on input "checkbox" at bounding box center [985, 305] width 15 height 15
checkbox input "false"
click at [1026, 312] on span "MA" at bounding box center [1032, 305] width 13 height 14
checkbox input "false"
click at [1067, 305] on span "ME" at bounding box center [1065, 305] width 12 height 14
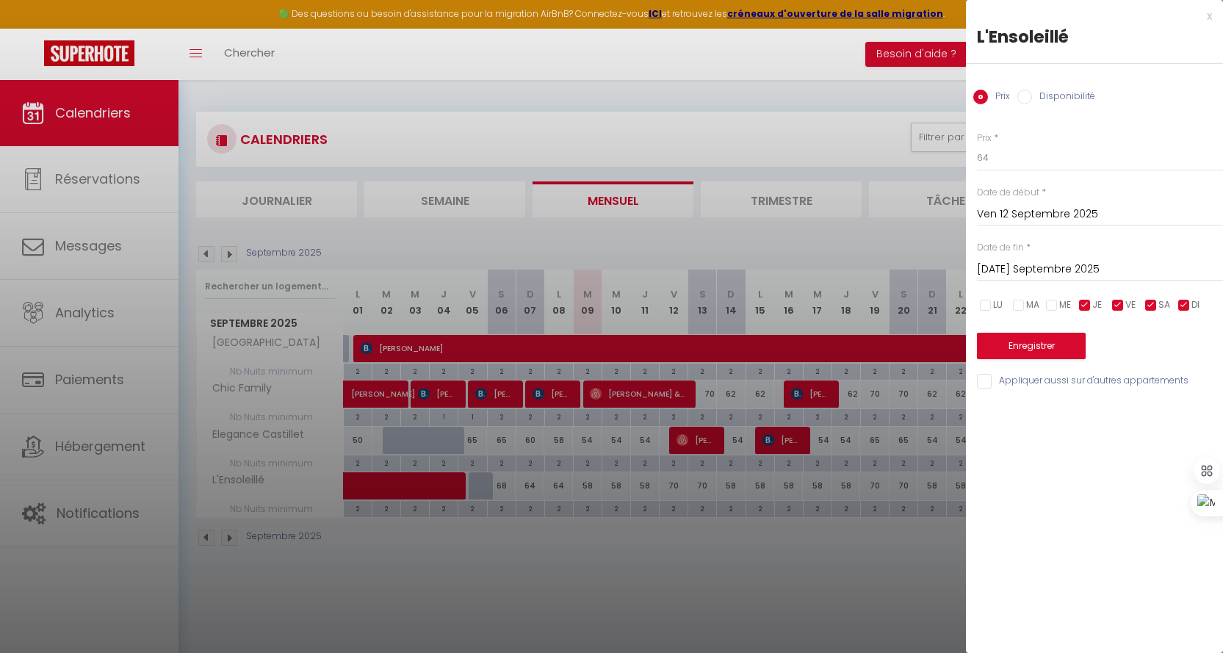
checkbox input "false"
click at [1083, 306] on input "checkbox" at bounding box center [1085, 305] width 15 height 15
checkbox input "false"
click at [1189, 306] on input "checkbox" at bounding box center [1184, 305] width 15 height 15
checkbox input "false"
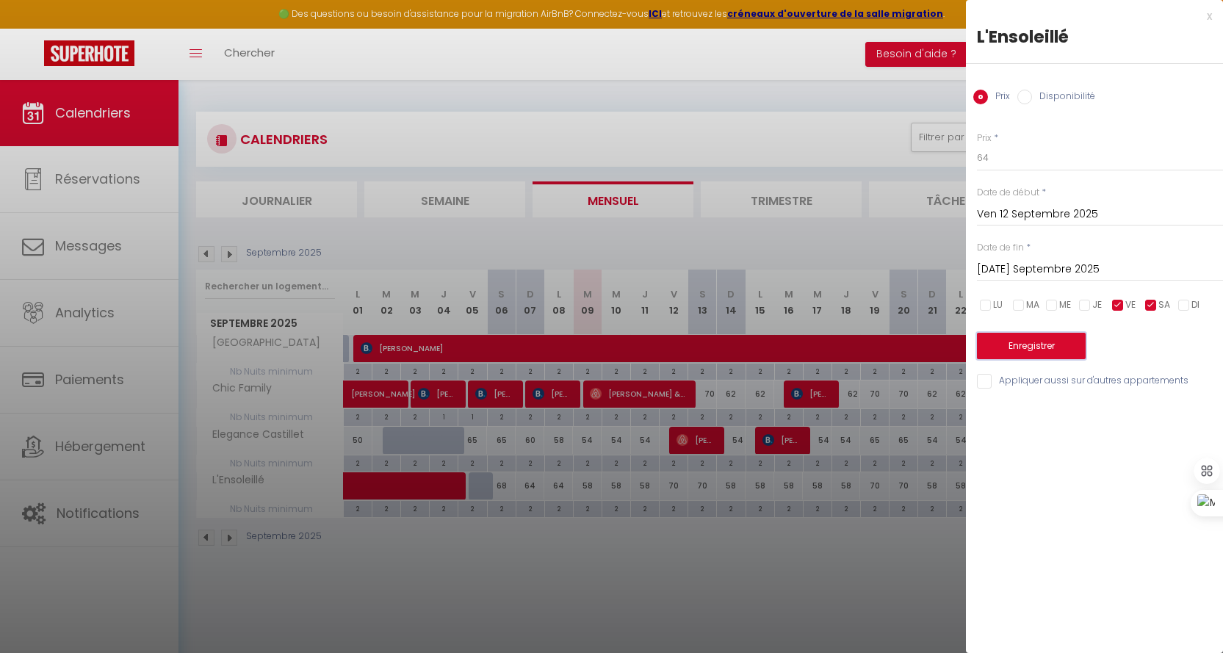
click at [1042, 336] on button "Enregistrer" at bounding box center [1031, 346] width 109 height 26
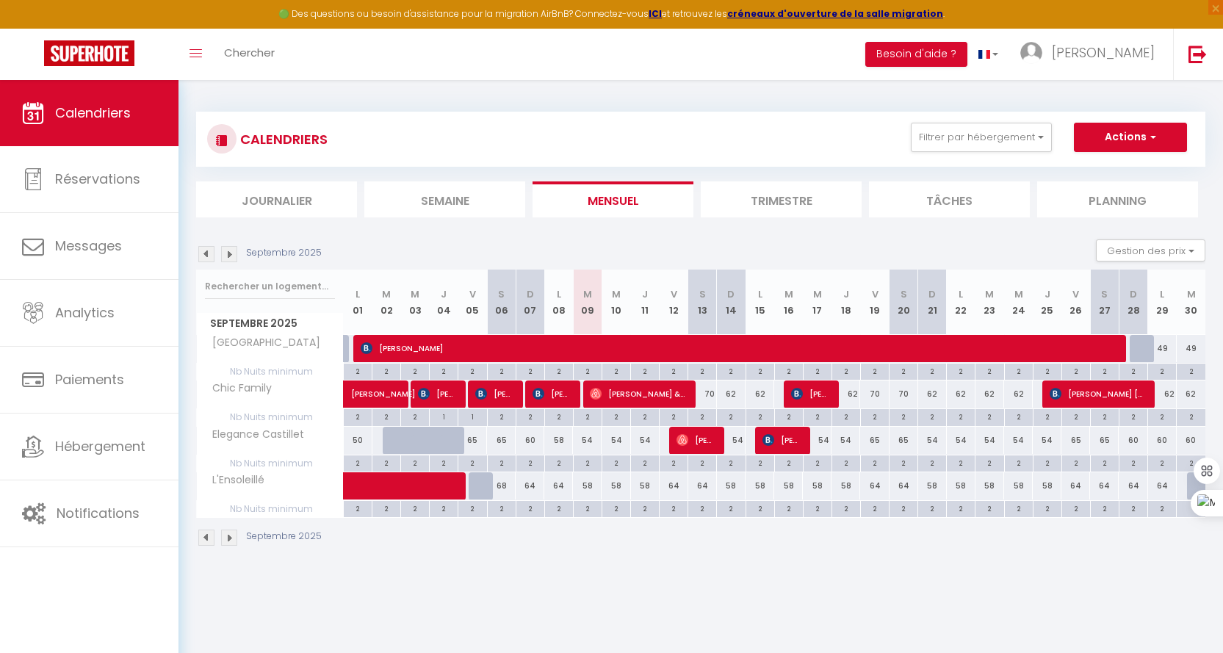
click at [234, 253] on img at bounding box center [229, 254] width 16 height 16
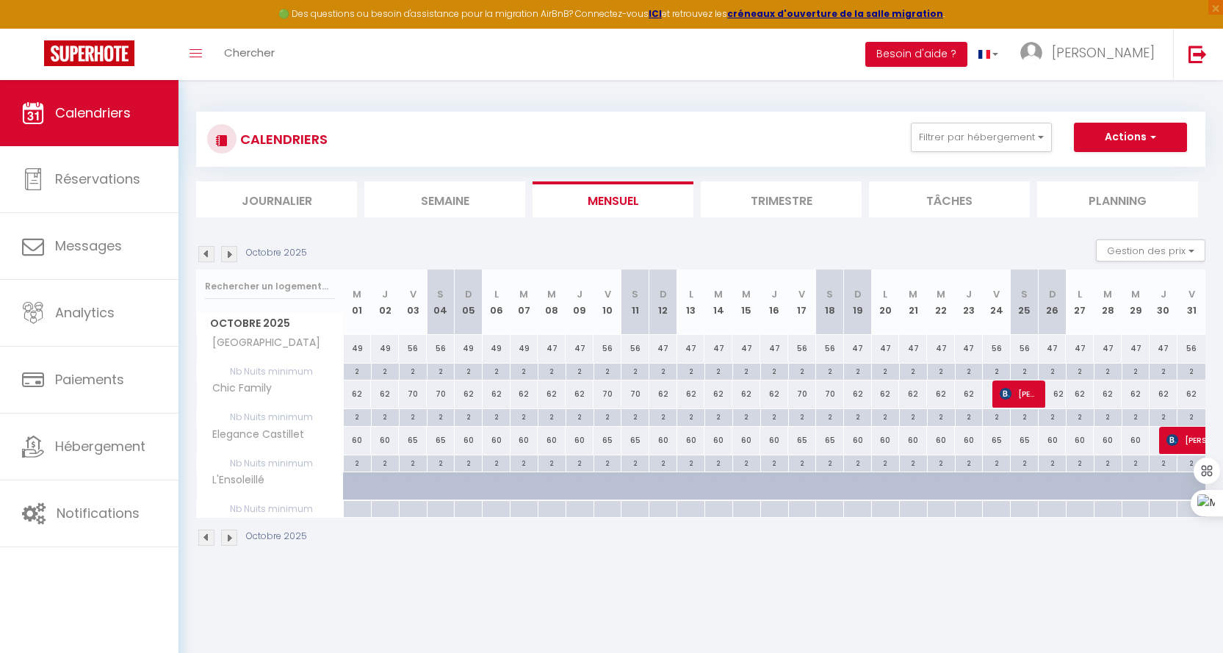
click at [356, 442] on div "60" at bounding box center [358, 440] width 28 height 27
type input "60"
type input "Mer 01 Octobre 2025"
type input "Jeu 02 Octobre 2025"
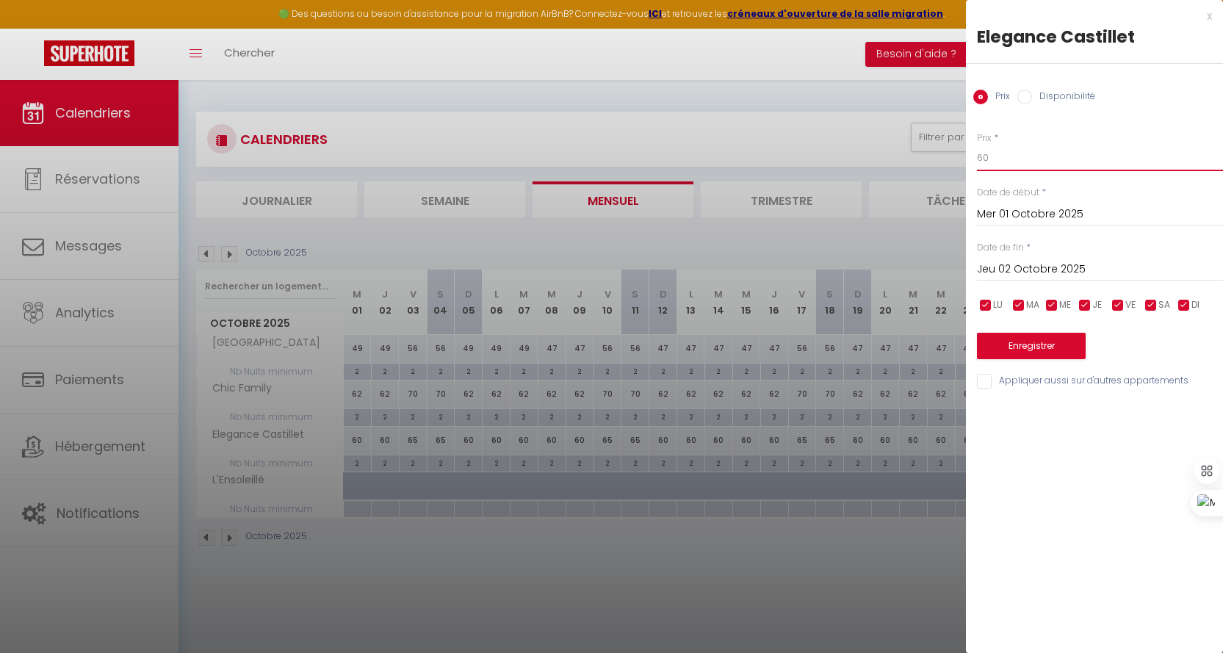
click at [1031, 162] on input "60" at bounding box center [1100, 158] width 246 height 26
type input "6"
type input "50"
click at [1018, 266] on input "Jeu 02 Octobre 2025" at bounding box center [1100, 269] width 246 height 19
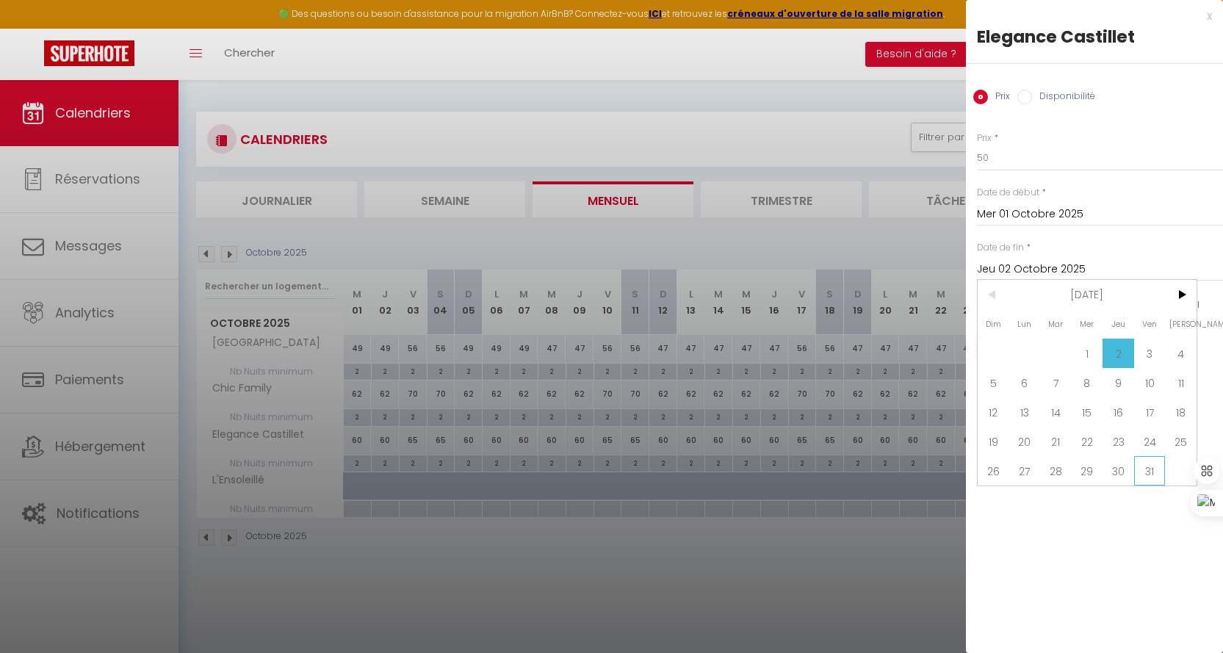
click at [1155, 473] on span "31" at bounding box center [1150, 470] width 32 height 29
type input "Ven 31 Octobre 2025"
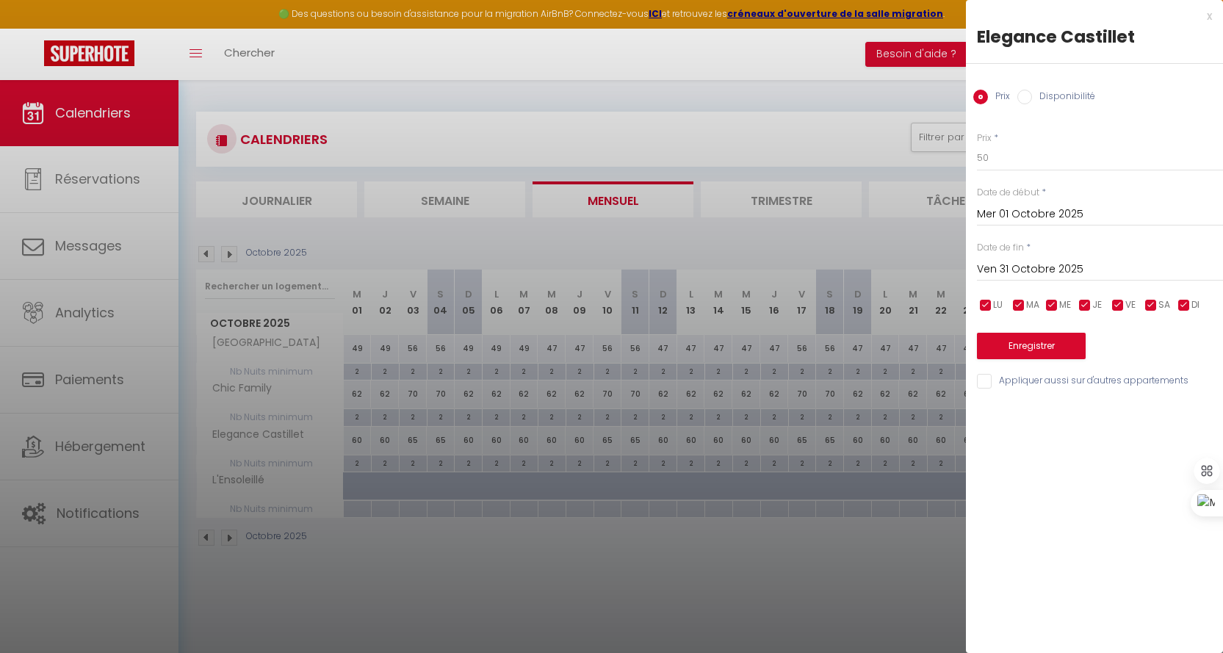
click at [1125, 304] on span "VE" at bounding box center [1130, 305] width 10 height 14
checkbox input "false"
click at [1154, 306] on input "checkbox" at bounding box center [1151, 305] width 15 height 15
checkbox input "false"
click at [1025, 344] on button "Enregistrer" at bounding box center [1031, 346] width 109 height 26
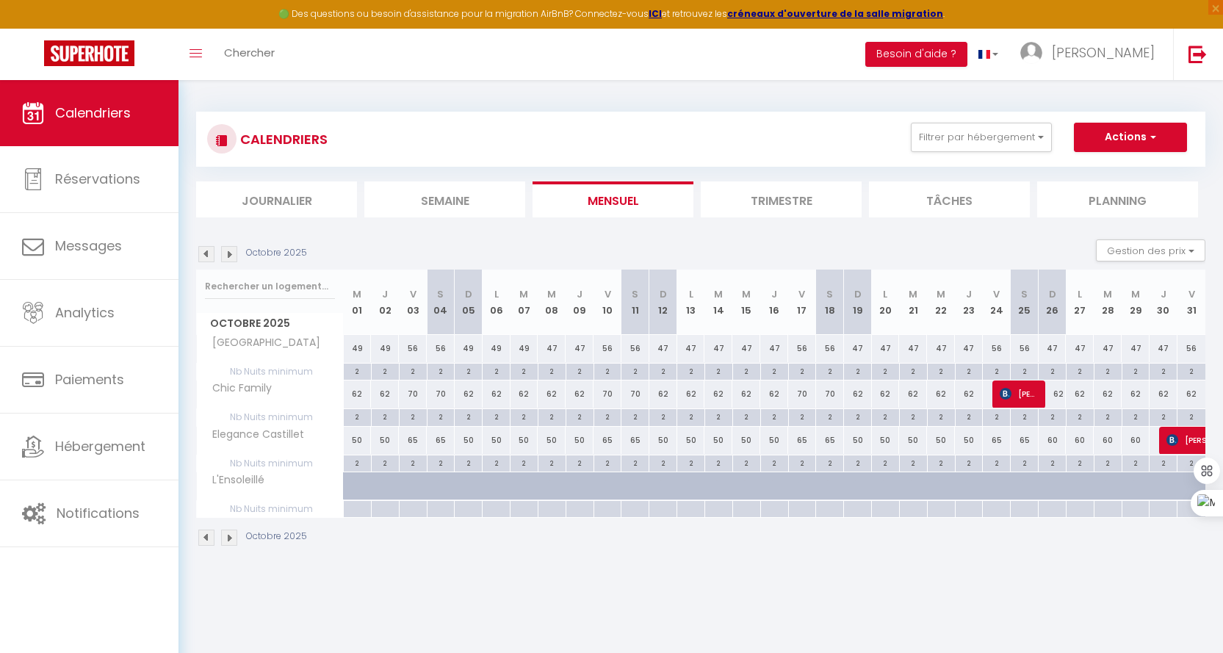
click at [226, 249] on img at bounding box center [229, 254] width 16 height 16
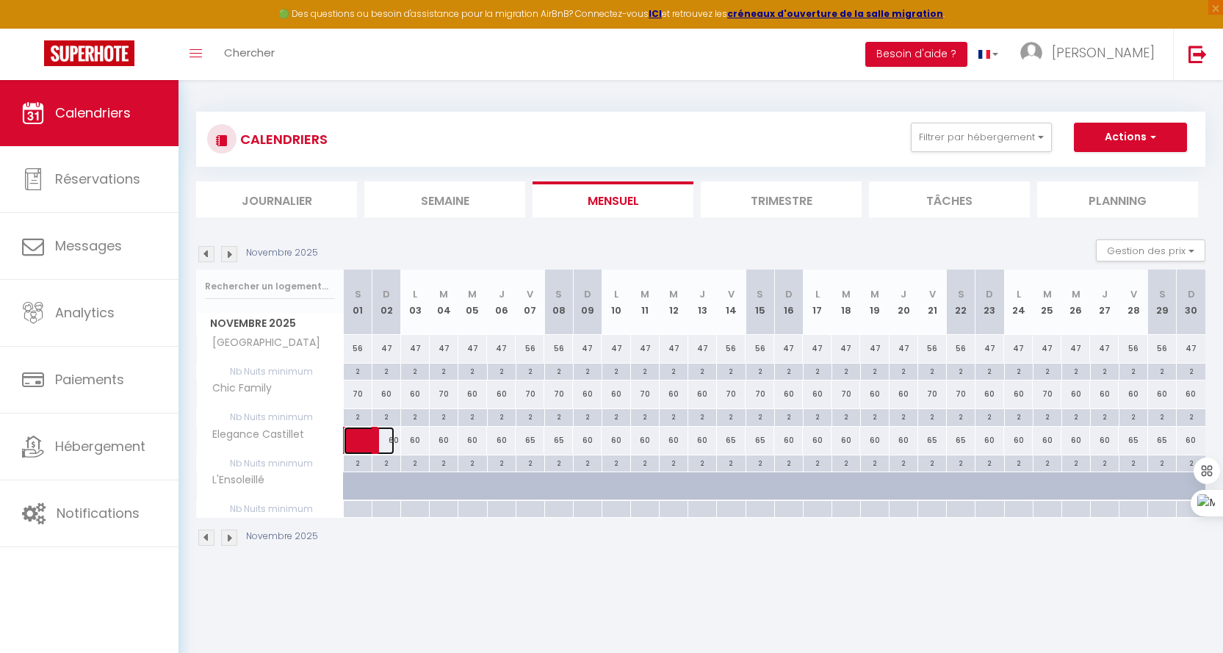
click at [389, 444] on span at bounding box center [378, 441] width 34 height 28
select select "OK"
select select "KO"
select select "0"
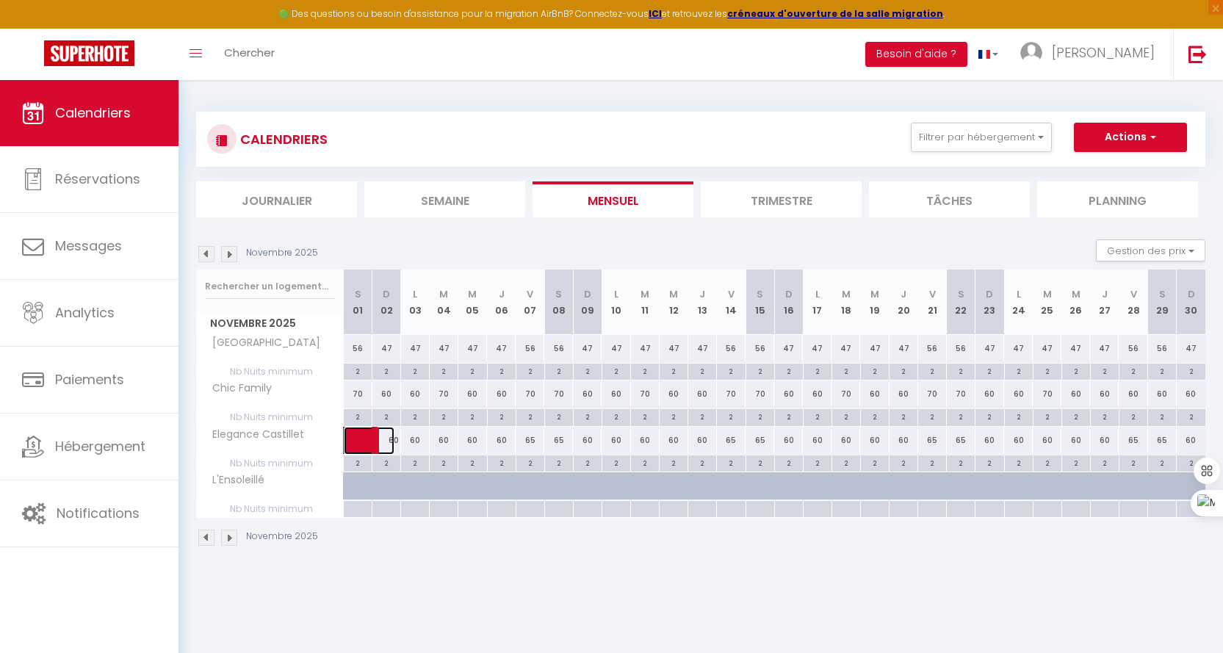
select select "1"
select select
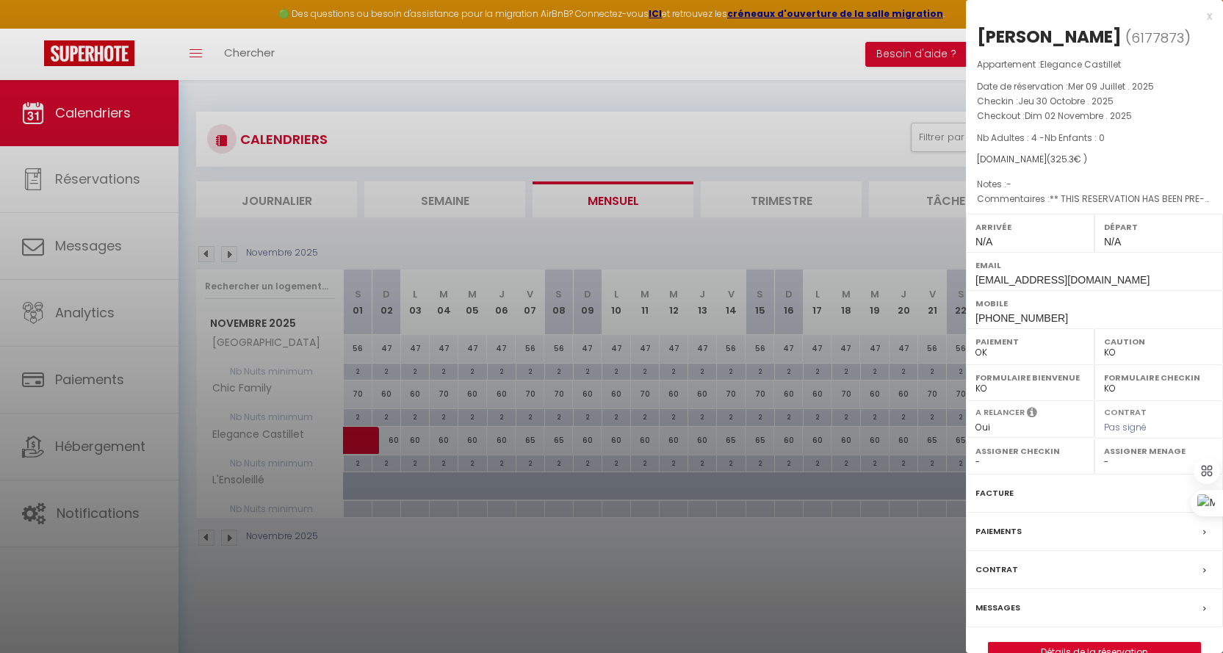
click at [660, 99] on div at bounding box center [611, 326] width 1223 height 653
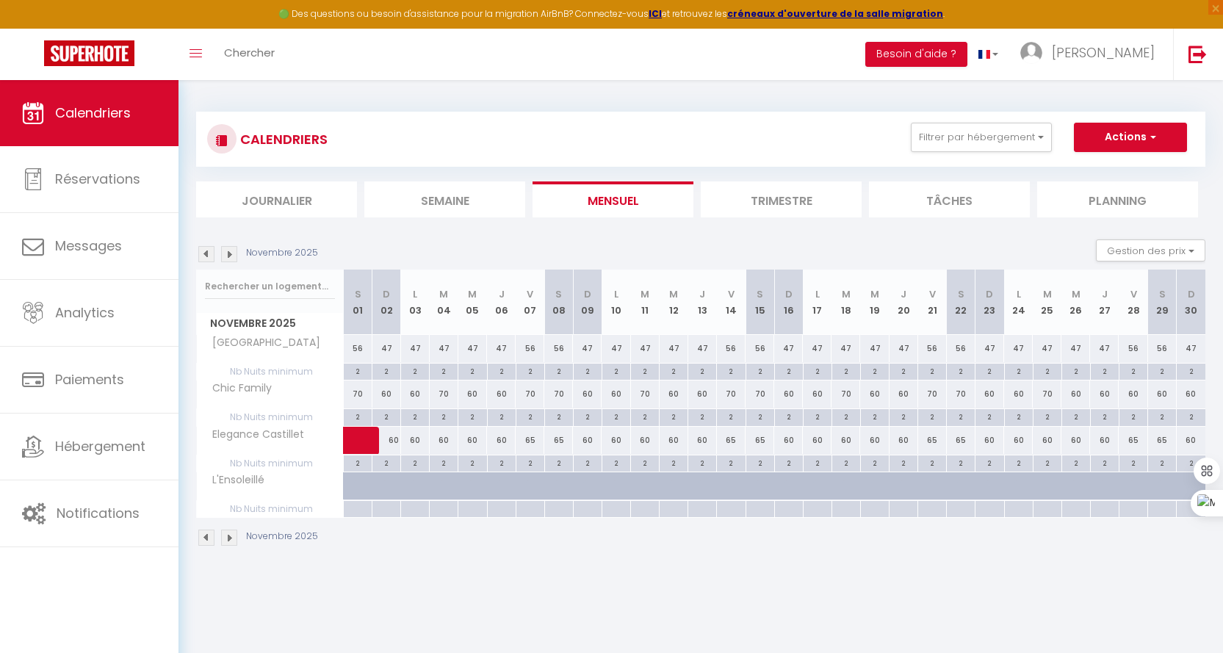
click at [414, 441] on div "60" at bounding box center [415, 440] width 29 height 27
type input "60"
type input "Lun 03 Novembre 2025"
type input "[DATE] Novembre 2025"
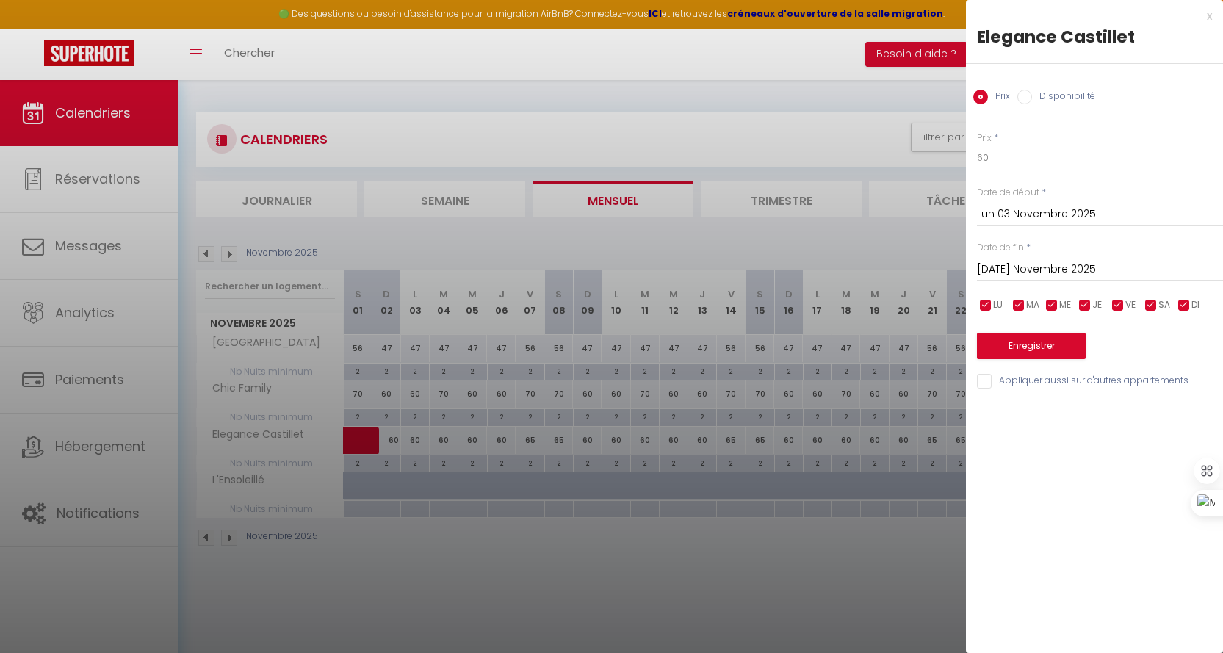
click at [1007, 215] on input "Lun 03 Novembre 2025" at bounding box center [1100, 214] width 246 height 19
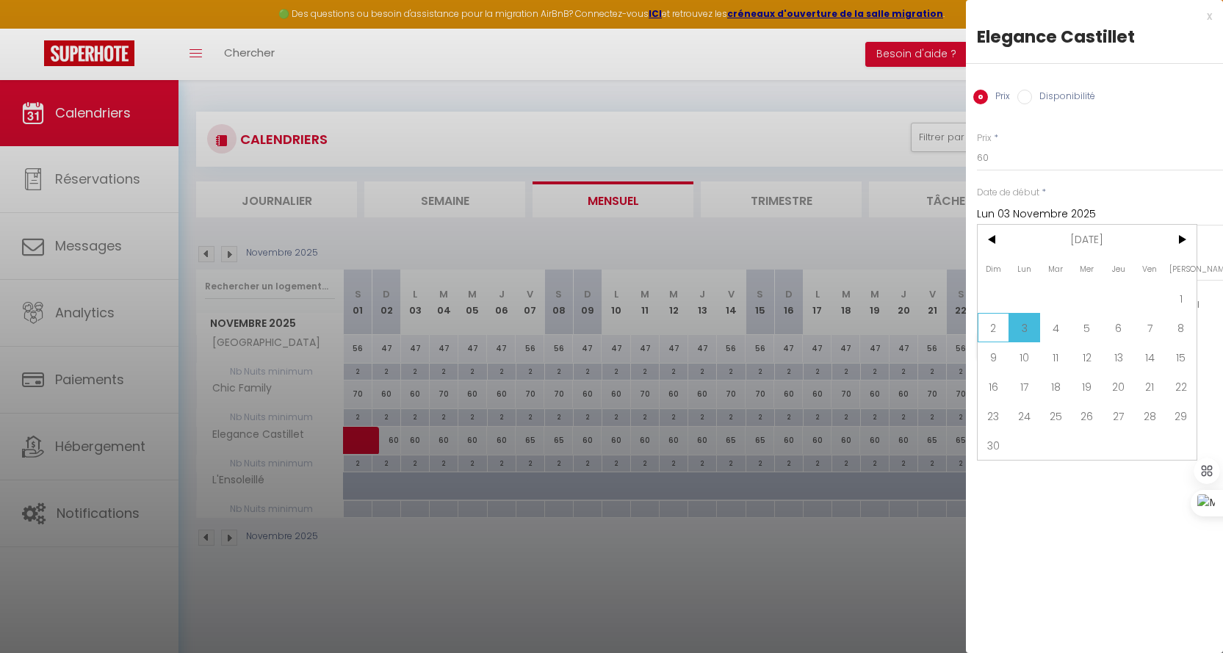
click at [991, 318] on span "2" at bounding box center [994, 327] width 32 height 29
type input "Dim 02 Novembre 2025"
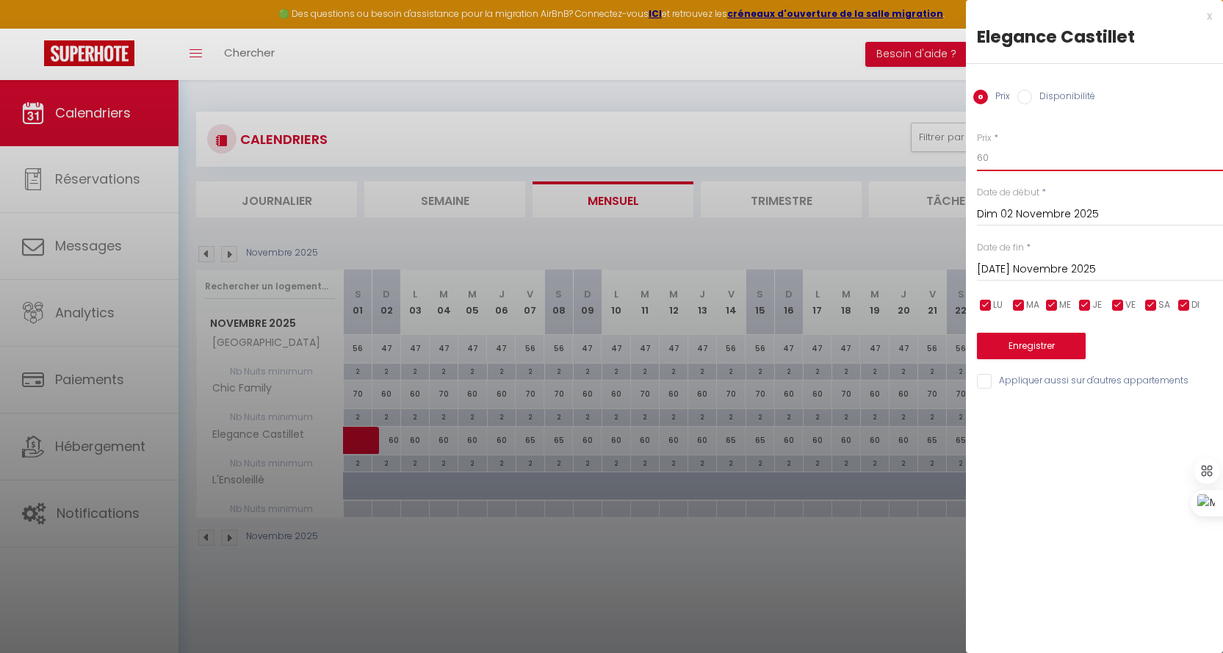
click at [1024, 162] on input "60" at bounding box center [1100, 158] width 246 height 26
type input "6"
type input "50"
drag, startPoint x: 1073, startPoint y: 267, endPoint x: 1114, endPoint y: 286, distance: 45.0
click at [1074, 267] on input "[DATE] Novembre 2025" at bounding box center [1100, 269] width 246 height 19
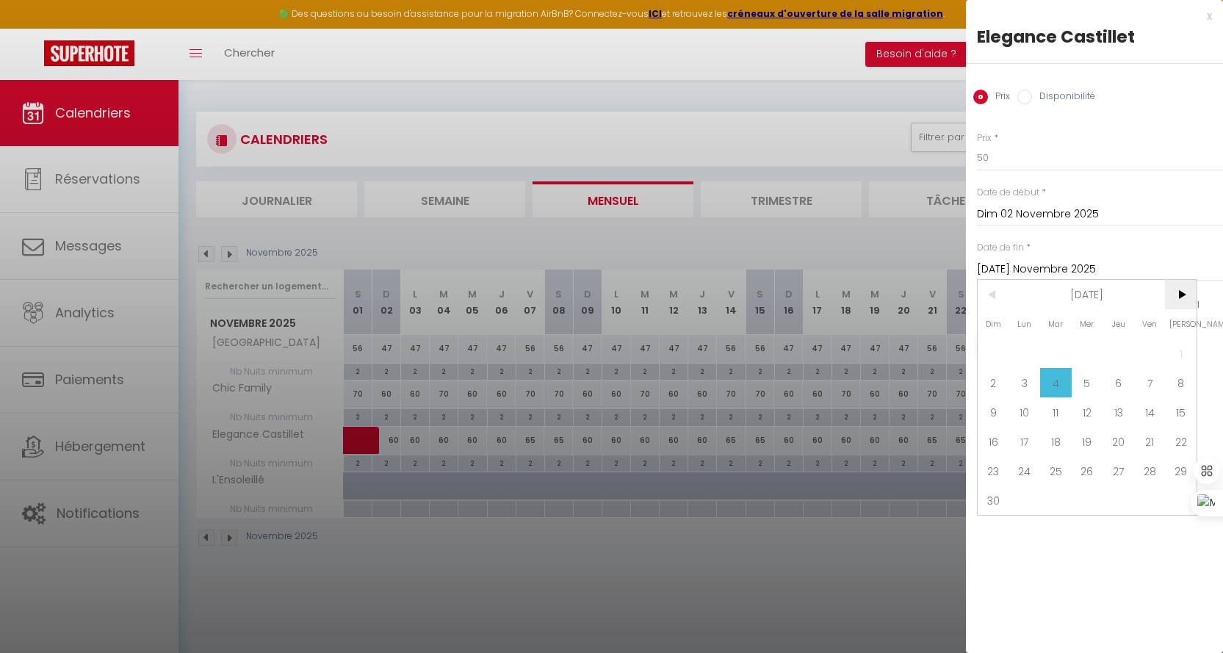
click at [1179, 296] on span ">" at bounding box center [1181, 294] width 32 height 29
click at [1144, 408] on span "19" at bounding box center [1150, 411] width 32 height 29
type input "Ven 19 Décembre 2025"
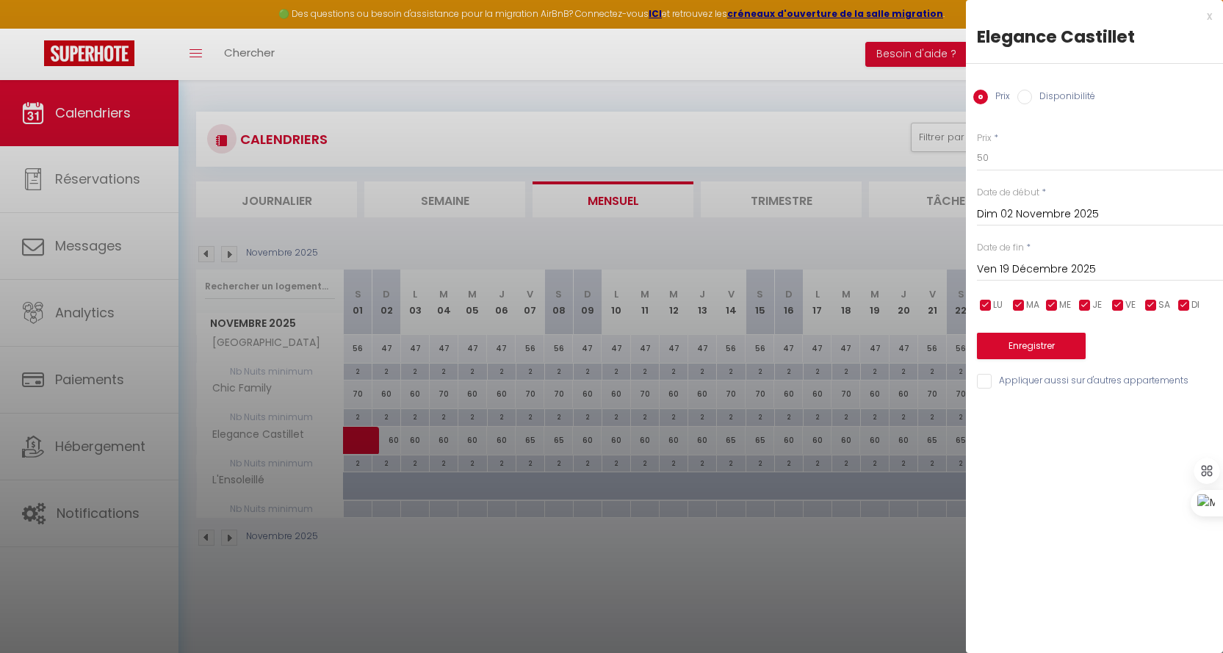
click at [1116, 307] on input "checkbox" at bounding box center [1118, 305] width 15 height 15
checkbox input "false"
click at [1150, 306] on input "checkbox" at bounding box center [1151, 305] width 15 height 15
checkbox input "false"
click at [1040, 341] on button "Enregistrer" at bounding box center [1031, 346] width 109 height 26
